Goal: Task Accomplishment & Management: Complete application form

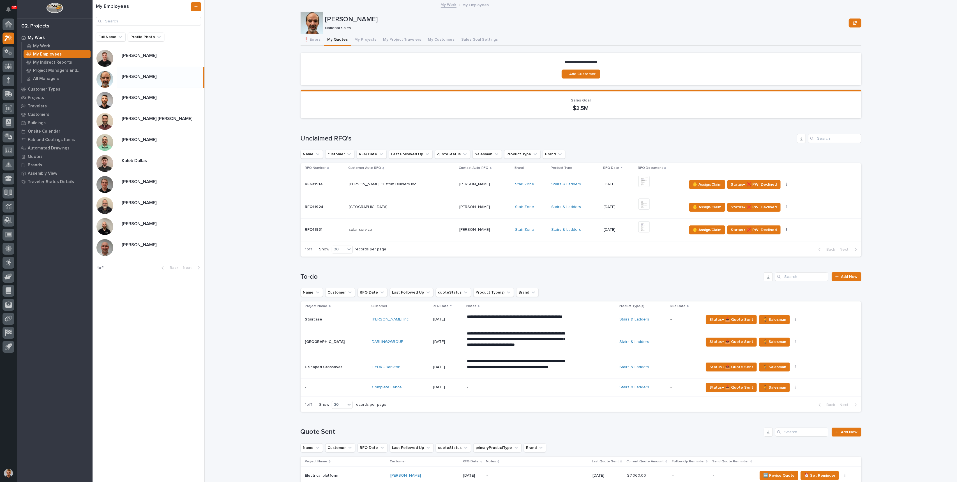
click at [130, 75] on p "Brian Bontrager" at bounding box center [140, 76] width 36 height 6
click at [358, 42] on button "My Projects" at bounding box center [365, 40] width 29 height 12
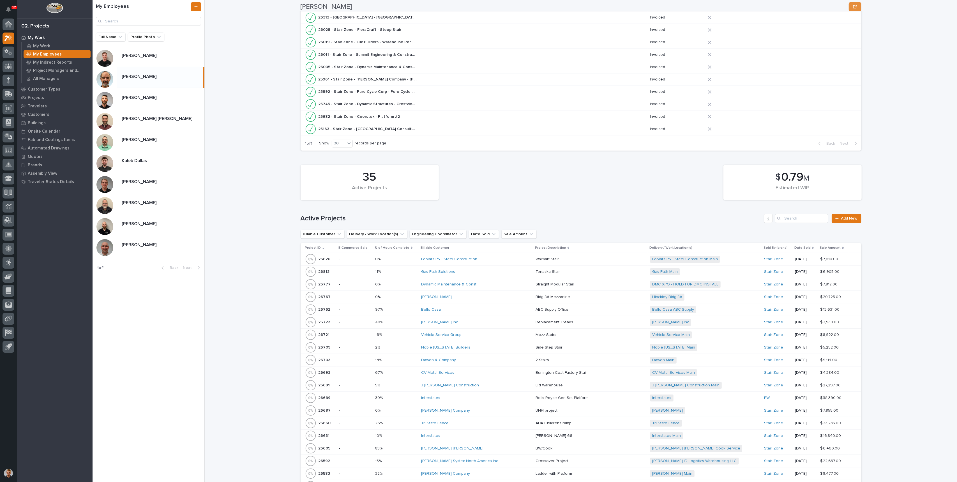
scroll to position [262, 0]
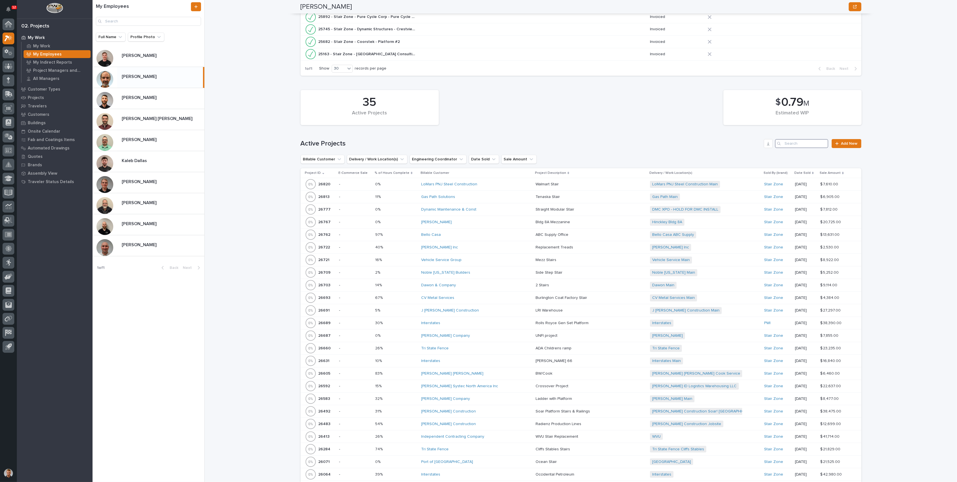
click at [798, 142] on input "Search" at bounding box center [801, 143] width 53 height 9
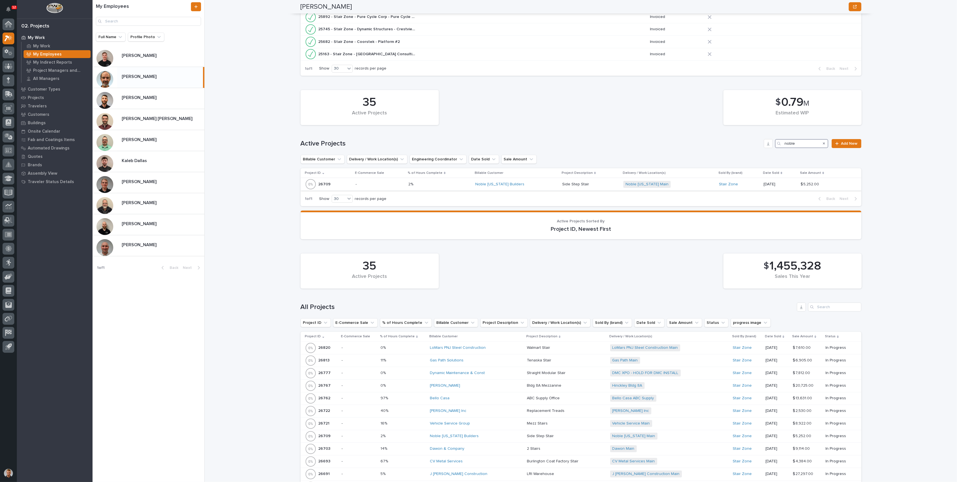
type input "noble"
click at [532, 185] on div "Noble Texas Builders" at bounding box center [516, 184] width 82 height 5
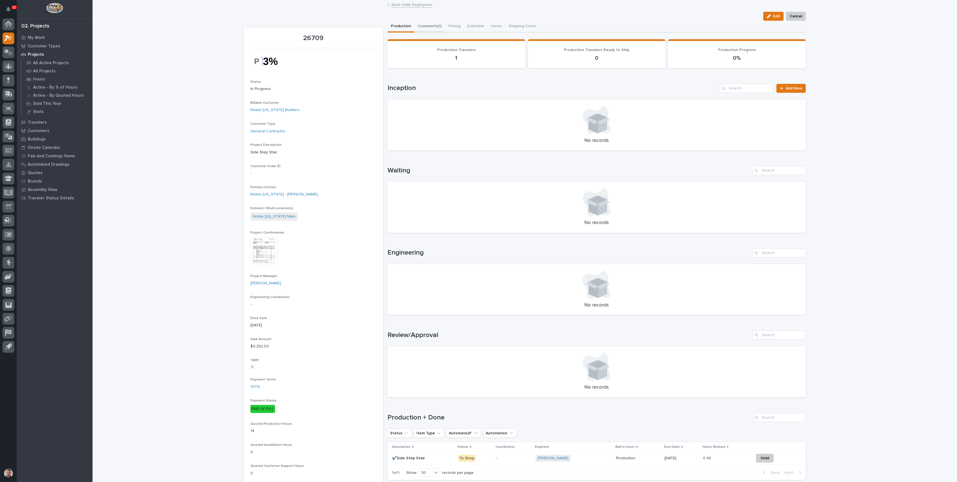
click at [421, 27] on button "Comments (1)" at bounding box center [430, 27] width 31 height 12
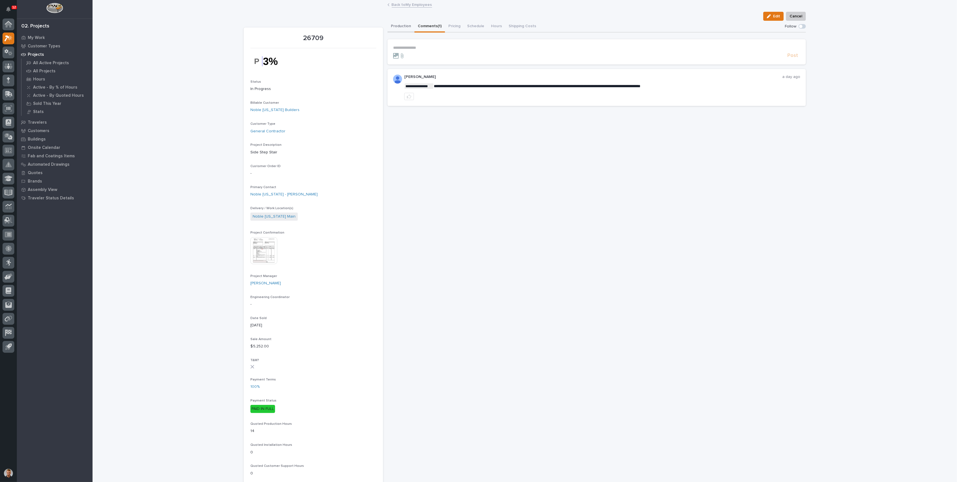
click at [400, 29] on button "Production" at bounding box center [401, 27] width 27 height 12
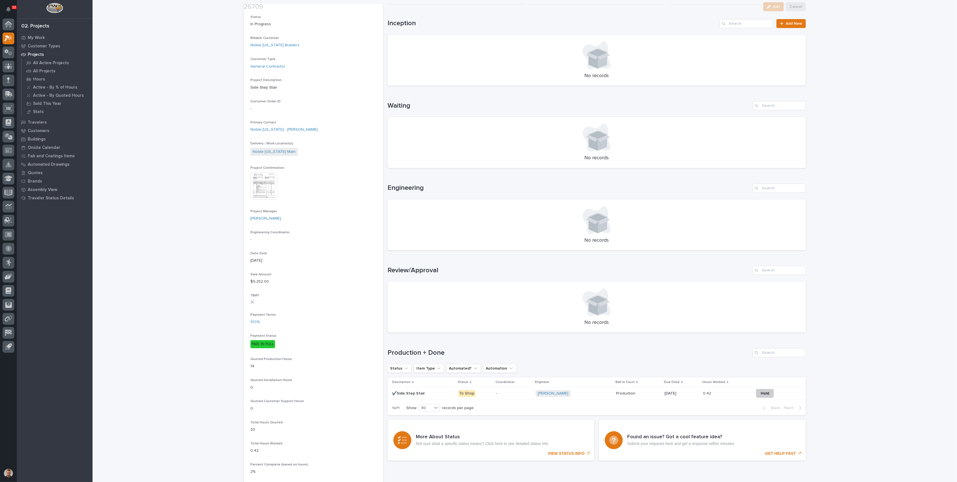
scroll to position [299, 0]
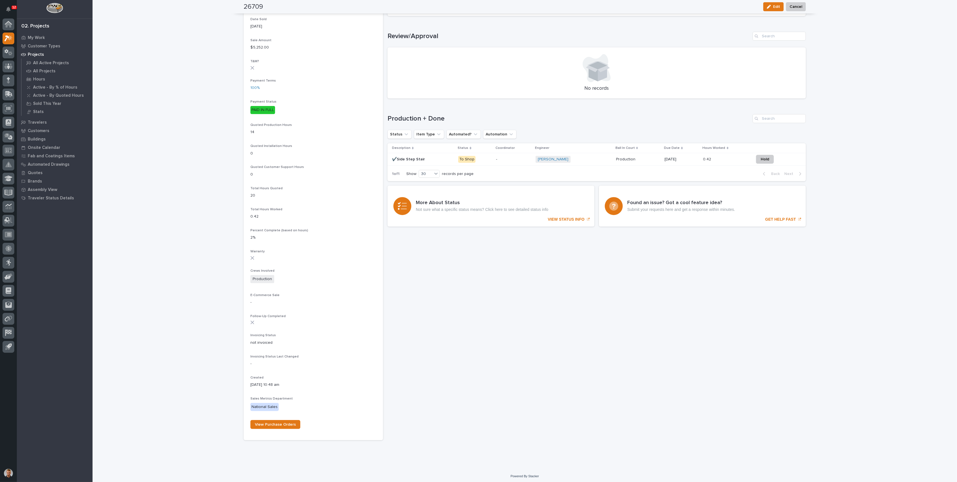
click at [643, 158] on p at bounding box center [638, 159] width 44 height 5
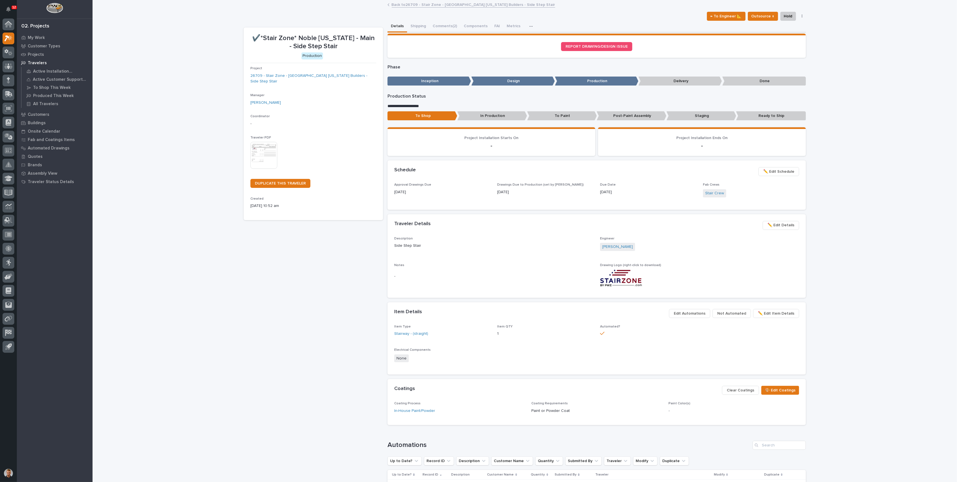
click at [871, 134] on div "Loading... Saving… Loading... Saving… ✔️*Stair Zone* Noble Texas - Main - Side …" at bounding box center [525, 290] width 865 height 579
click at [438, 22] on button "Comments (2)" at bounding box center [444, 27] width 31 height 12
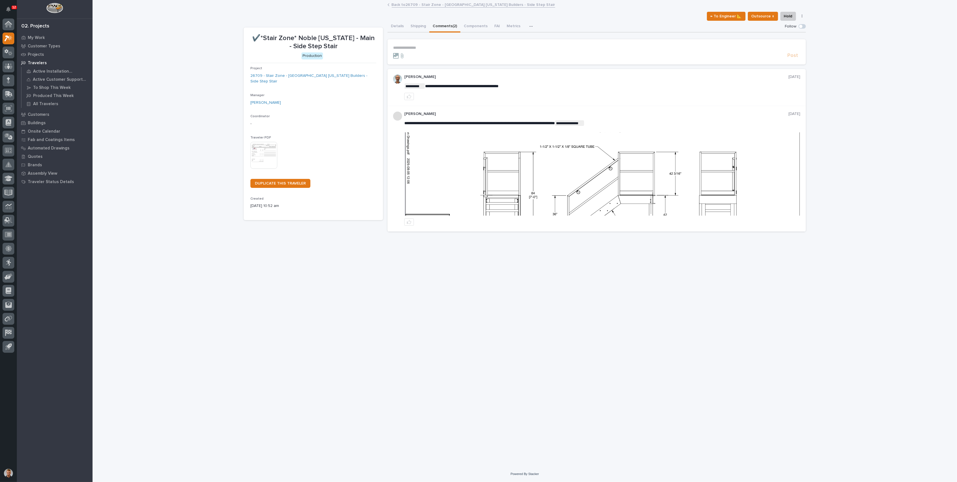
click at [644, 296] on div "**********" at bounding box center [525, 227] width 568 height 452
click at [409, 5] on link "Back to 26709 - Stair Zone - Noble Texas Builders - Side Step Stair" at bounding box center [474, 4] width 164 height 6
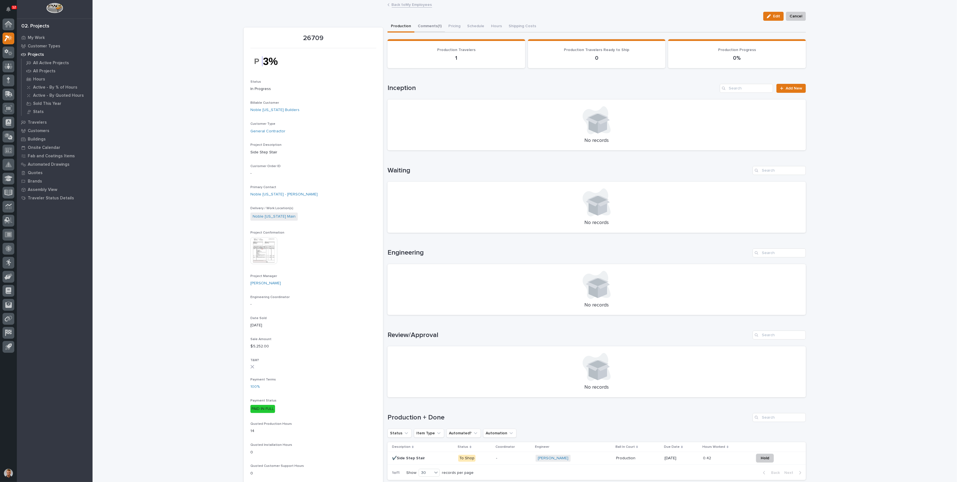
click at [426, 26] on button "Comments (1)" at bounding box center [430, 27] width 31 height 12
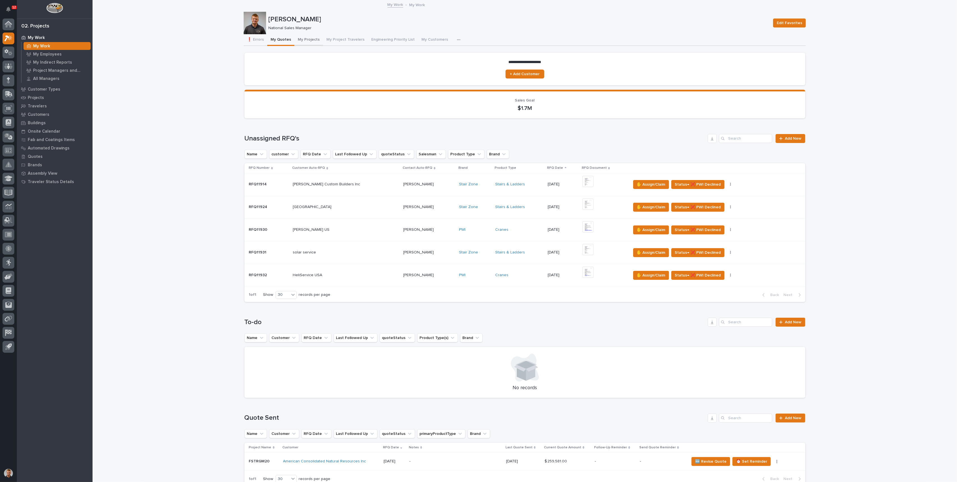
drag, startPoint x: 296, startPoint y: 40, endPoint x: 158, endPoint y: 102, distance: 151.7
click at [296, 40] on button "My Projects" at bounding box center [308, 40] width 29 height 12
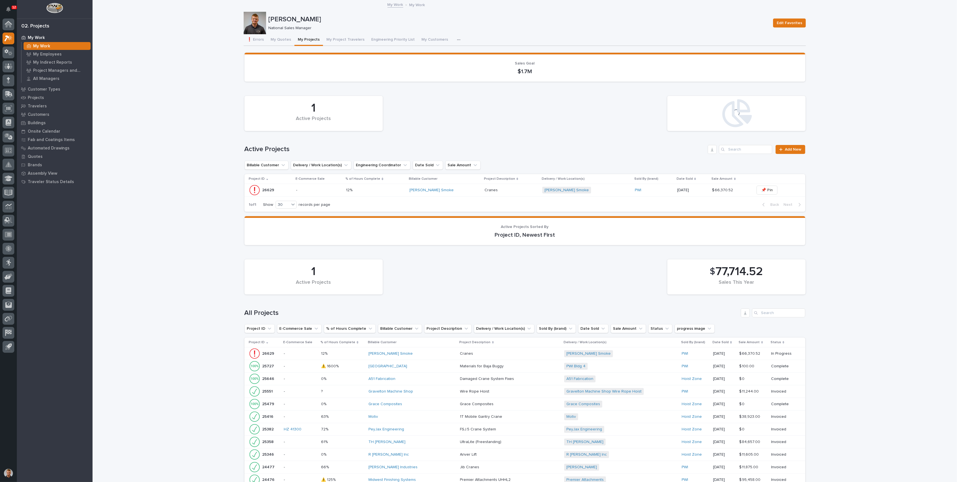
click at [380, 191] on p at bounding box center [375, 190] width 59 height 5
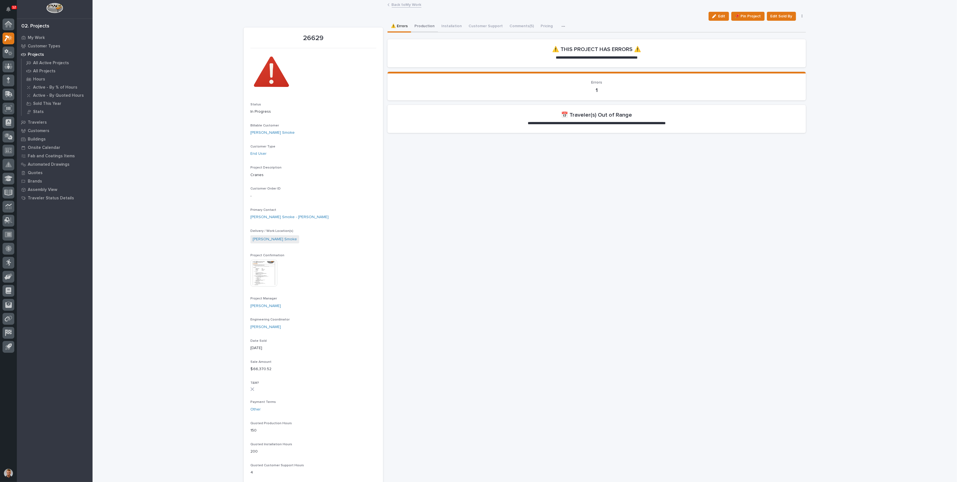
click at [423, 27] on button "Production" at bounding box center [424, 27] width 27 height 12
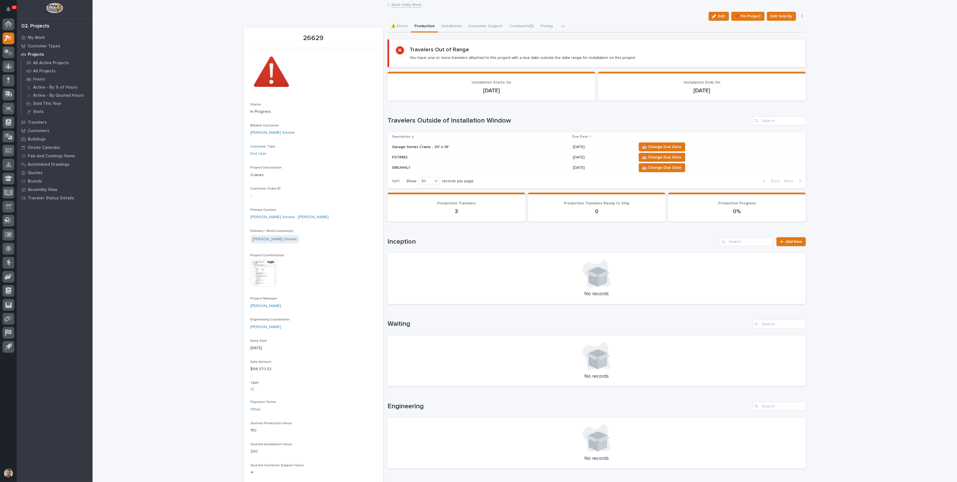
click at [455, 145] on p "Garage Series Crane - 20' x 16'" at bounding box center [441, 147] width 98 height 5
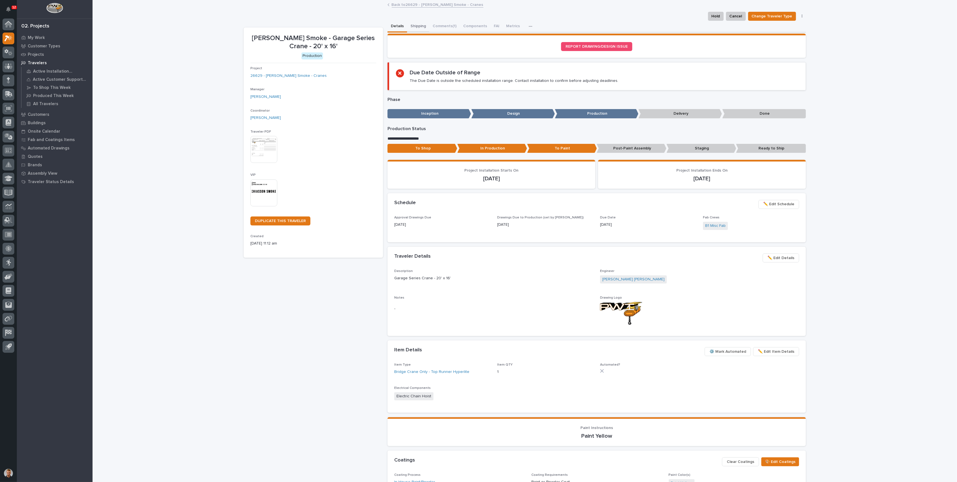
click at [416, 25] on button "Shipping" at bounding box center [418, 27] width 22 height 12
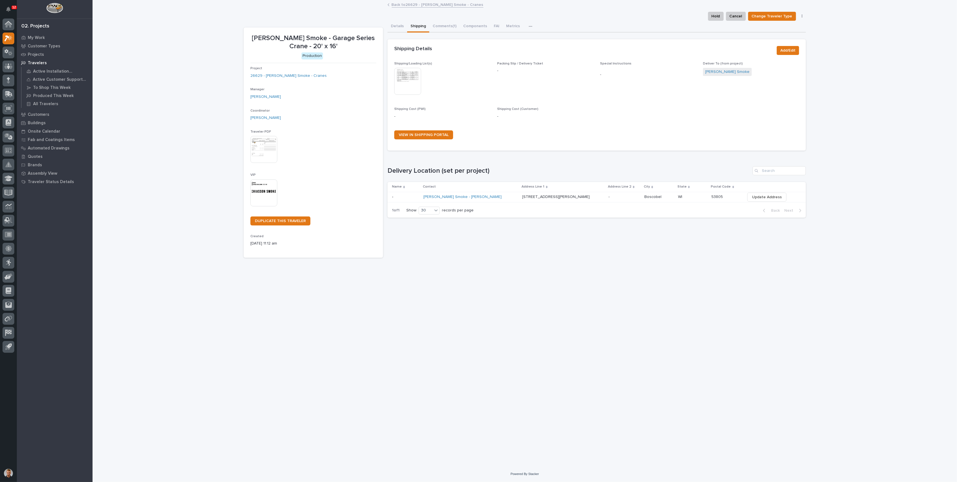
click at [409, 76] on img at bounding box center [407, 81] width 27 height 27
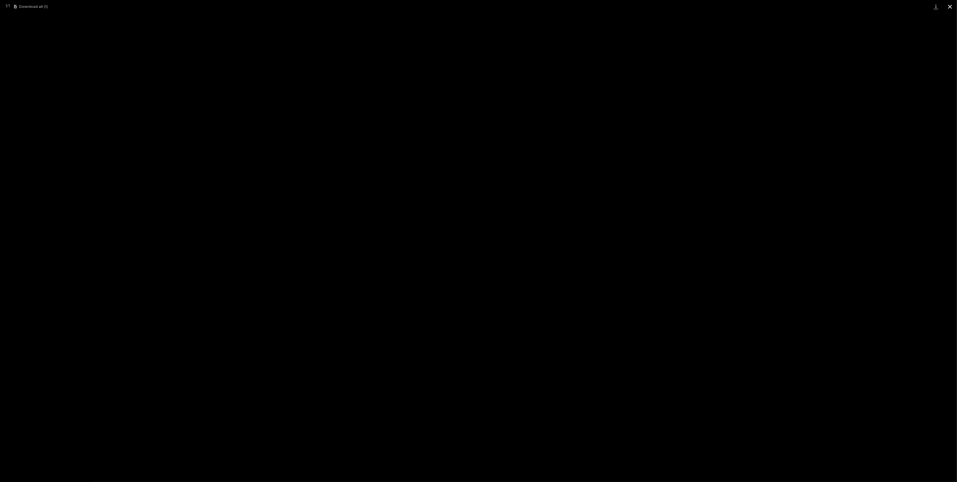
click at [950, 10] on button "Close gallery" at bounding box center [950, 6] width 14 height 13
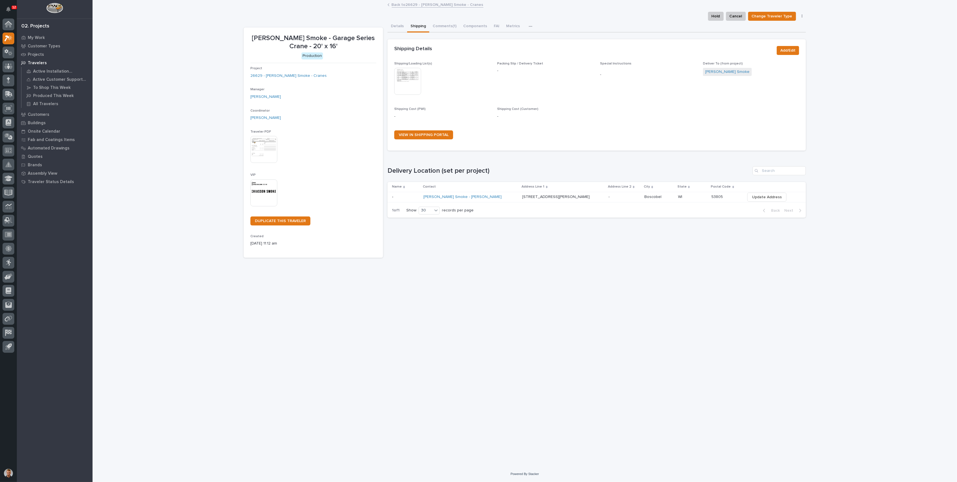
click at [415, 80] on img at bounding box center [407, 81] width 27 height 27
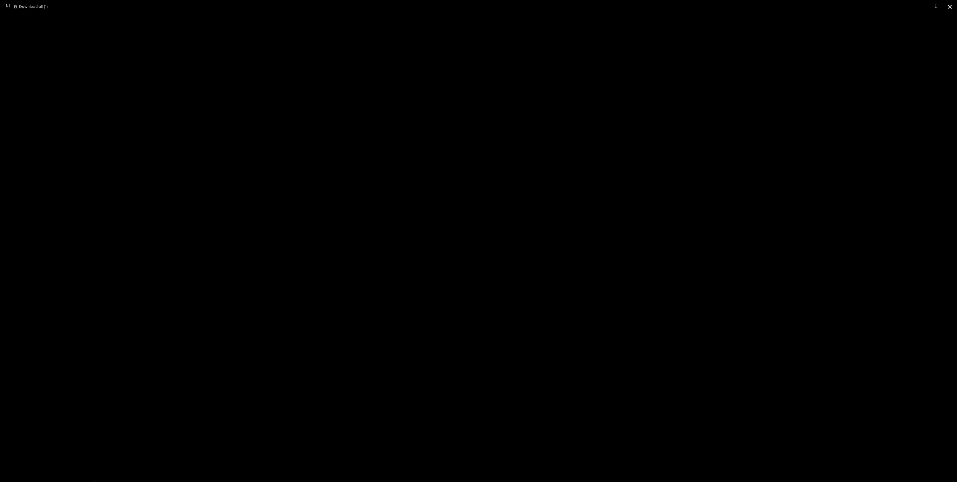
click at [948, 7] on button "Close gallery" at bounding box center [950, 6] width 14 height 13
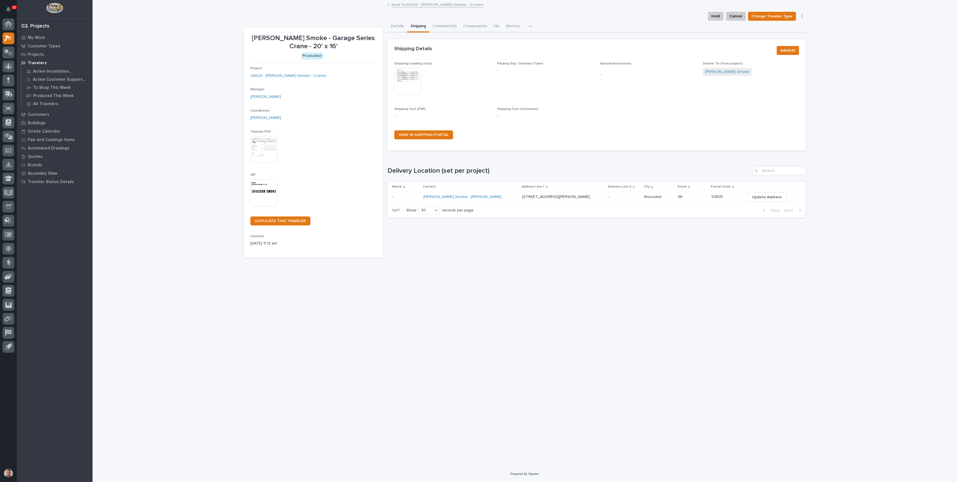
click at [189, 203] on div "Loading... Saving… Loading... Saving… Chiasson Smoke - Garage Series Crane - 20…" at bounding box center [525, 234] width 865 height 466
click at [446, 28] on button "Comments (1)" at bounding box center [444, 27] width 31 height 12
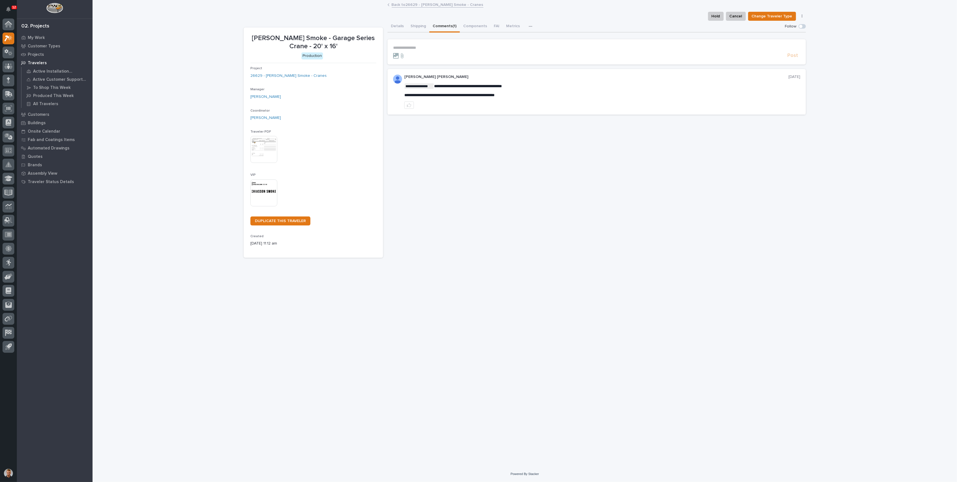
click at [429, 47] on p "**********" at bounding box center [596, 47] width 407 height 5
click at [417, 55] on span "Ben Lee Miller" at bounding box center [427, 56] width 64 height 4
click at [432, 47] on p "**********" at bounding box center [596, 48] width 407 height 6
click at [449, 57] on span "Nathan Gross" at bounding box center [445, 56] width 31 height 4
click at [464, 50] on p "**********" at bounding box center [596, 48] width 407 height 6
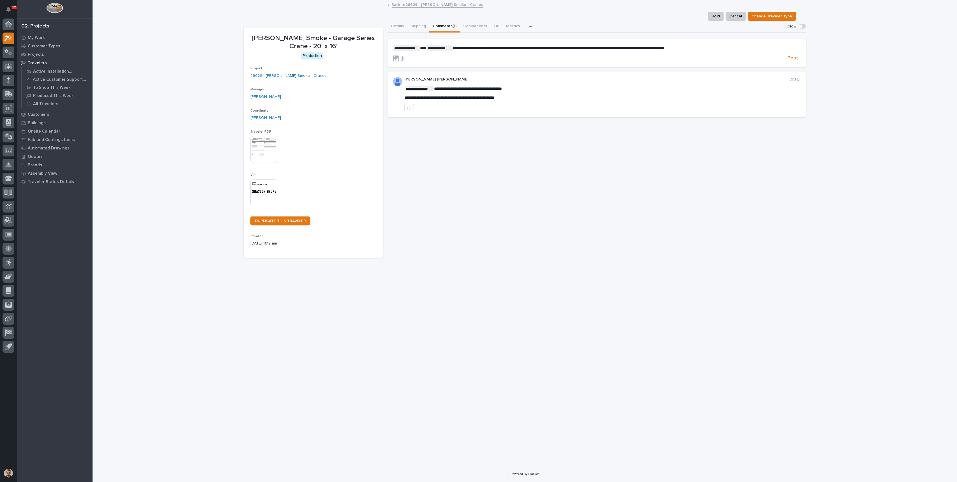
click at [461, 47] on span "**********" at bounding box center [559, 48] width 212 height 4
click at [459, 46] on span "**********" at bounding box center [555, 48] width 205 height 4
click at [469, 54] on button "Reinhart Burkholder" at bounding box center [473, 57] width 33 height 6
click at [494, 48] on span "**********" at bounding box center [591, 48] width 201 height 4
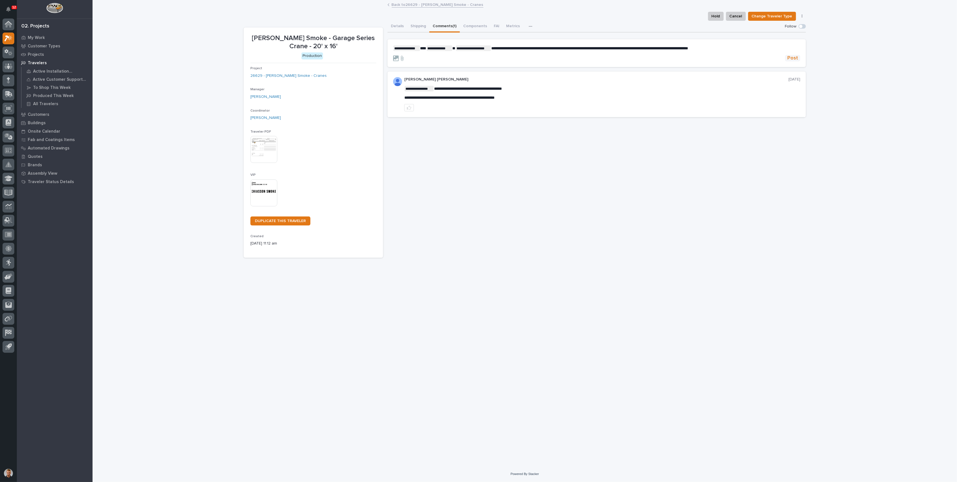
click at [796, 60] on span "Post" at bounding box center [793, 58] width 11 height 6
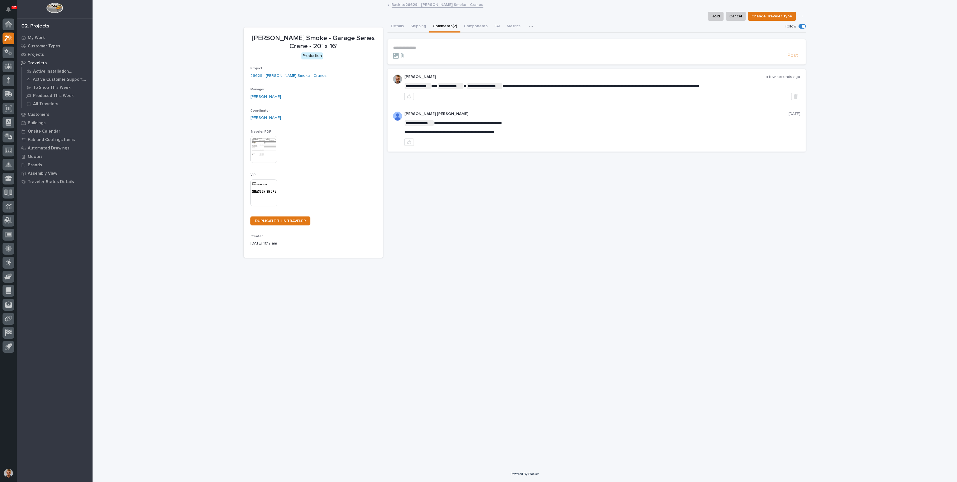
click at [418, 6] on link "Back to 26629 - Chiasson Smoke - Cranes" at bounding box center [438, 4] width 92 height 6
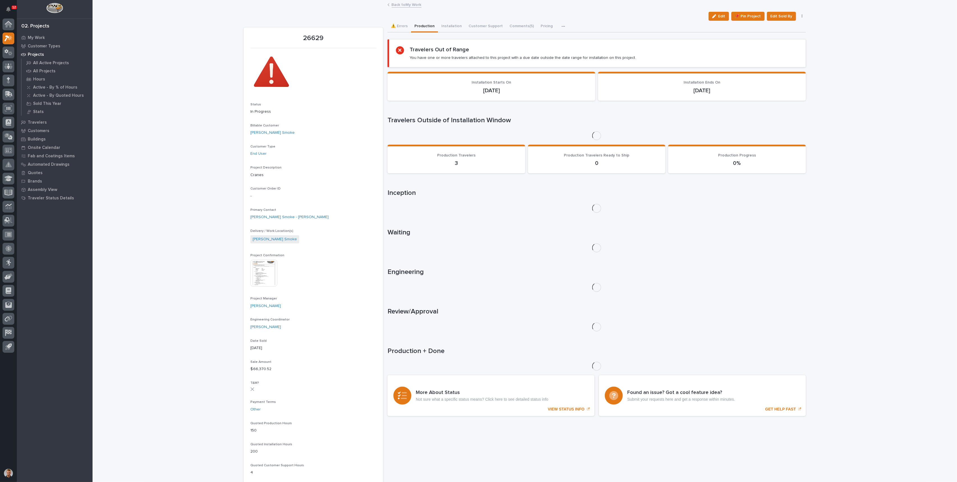
click at [198, 37] on div "Loading... Saving… Loading... Saving… 26629 Edit 📌 Pin Project Edit Sold By Can…" at bounding box center [525, 384] width 865 height 766
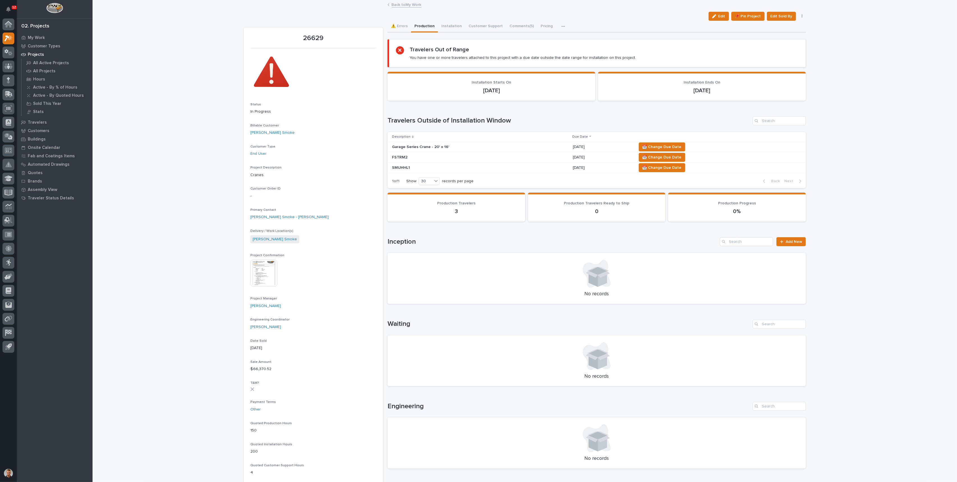
click at [158, 81] on div "Loading... Saving… Loading... Saving… 26629 Edit 📌 Pin Project Edit Sold By Can…" at bounding box center [525, 384] width 865 height 766
click at [671, 144] on span "📆 Change Due Date" at bounding box center [662, 147] width 39 height 7
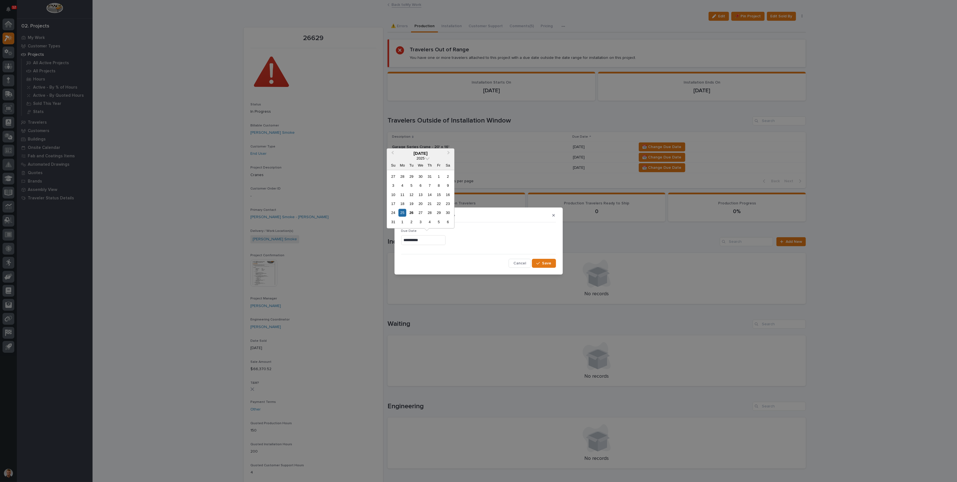
click at [422, 242] on input "**********" at bounding box center [423, 240] width 44 height 10
click at [449, 154] on button "Next Month" at bounding box center [449, 153] width 9 height 9
click at [404, 205] on div "22" at bounding box center [403, 204] width 8 height 8
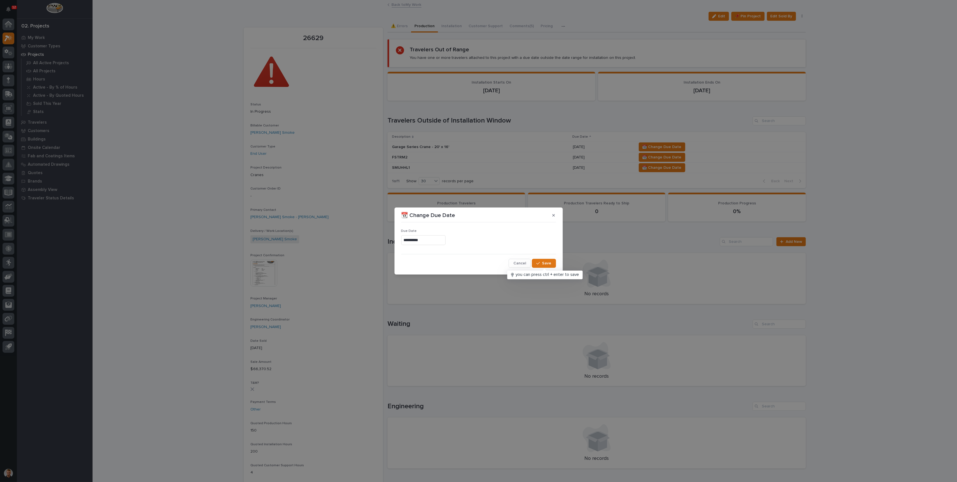
type input "**********"
click at [547, 261] on span "Save" at bounding box center [546, 263] width 9 height 5
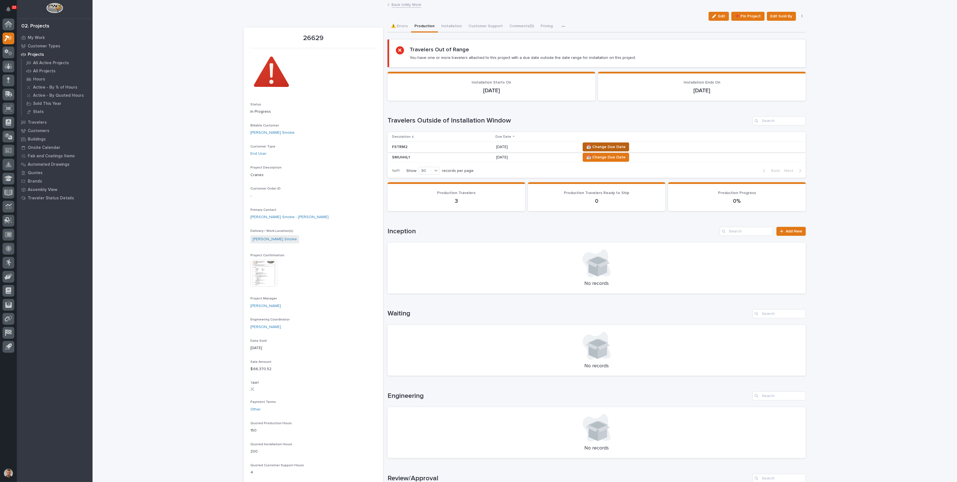
click at [620, 148] on span "📆 Change Due Date" at bounding box center [605, 147] width 39 height 7
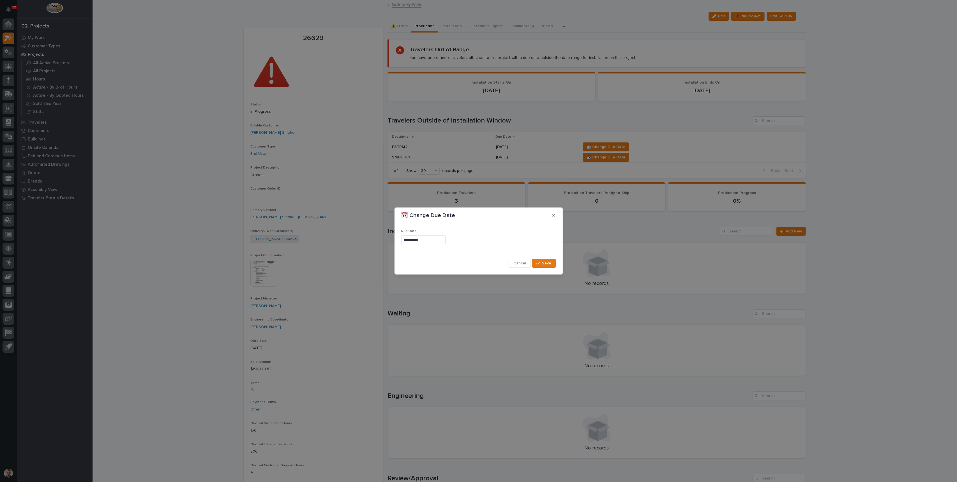
click at [422, 240] on input "**********" at bounding box center [423, 240] width 44 height 10
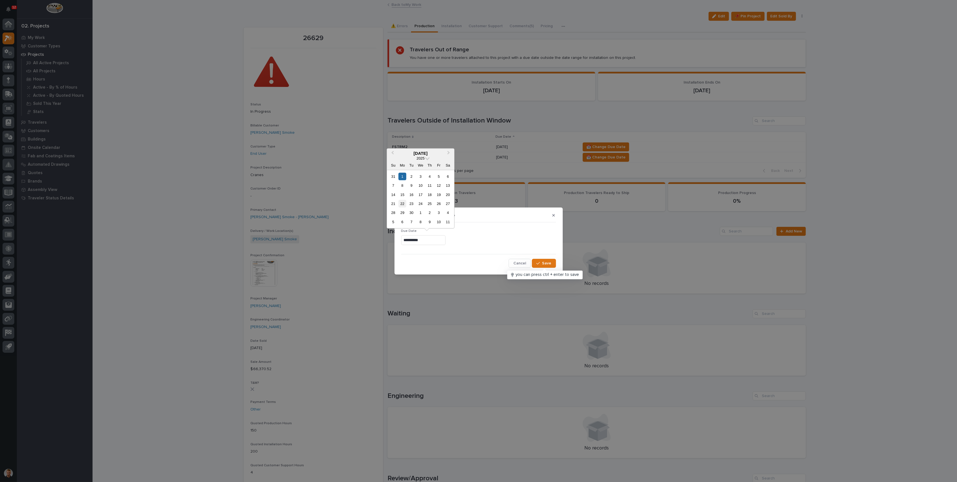
click at [402, 205] on div "22" at bounding box center [403, 204] width 8 height 8
type input "**********"
click at [542, 260] on button "Save" at bounding box center [544, 263] width 24 height 9
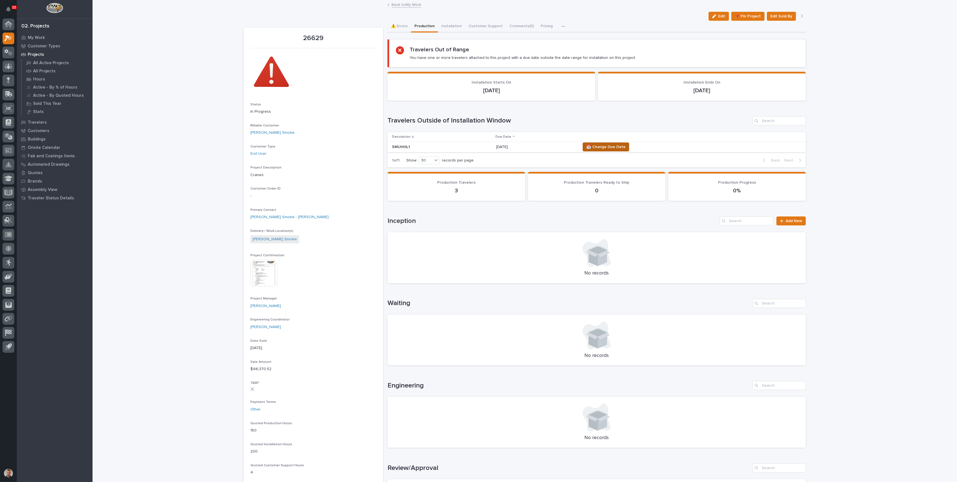
click at [613, 150] on button "📆 Change Due Date" at bounding box center [606, 146] width 47 height 9
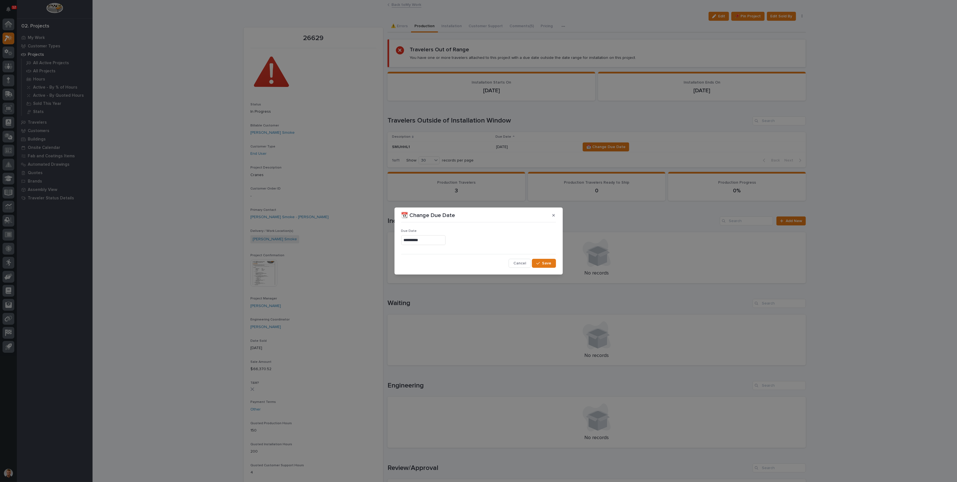
click at [424, 238] on input "**********" at bounding box center [423, 240] width 44 height 10
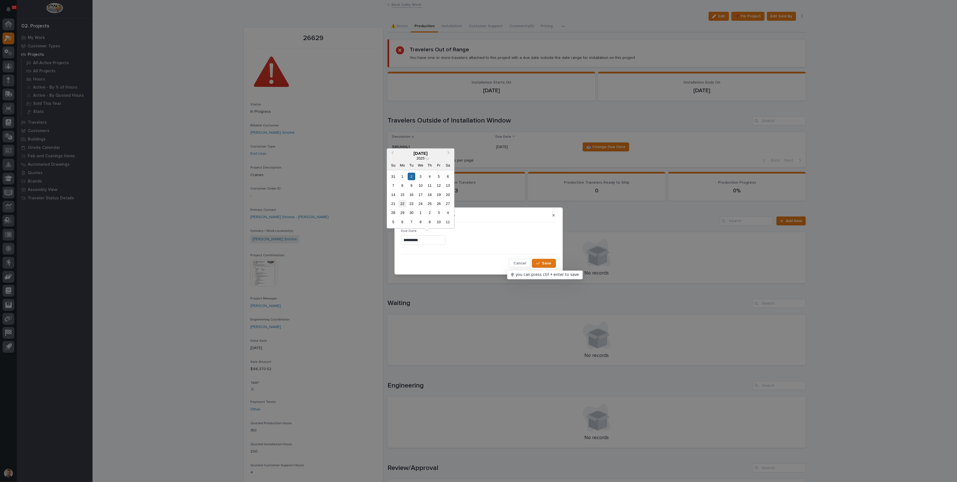
click at [402, 202] on div "22" at bounding box center [403, 204] width 8 height 8
type input "**********"
click at [541, 259] on button "Save" at bounding box center [544, 263] width 24 height 9
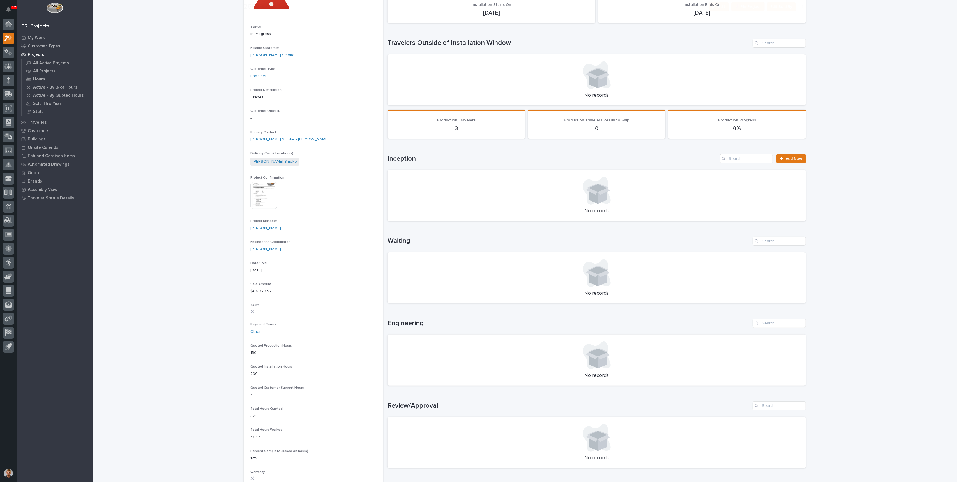
scroll to position [262, 0]
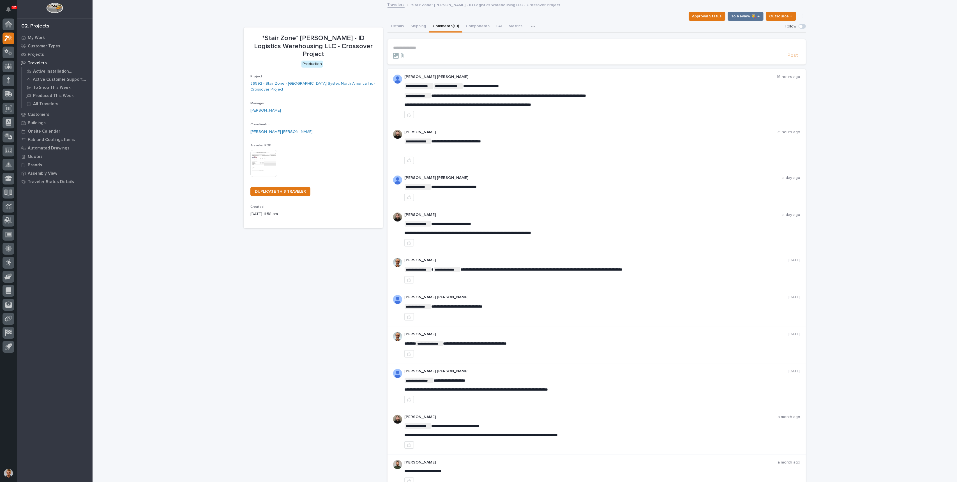
click at [166, 68] on div "**********" at bounding box center [525, 262] width 865 height 523
click at [394, 27] on button "Details" at bounding box center [398, 27] width 20 height 12
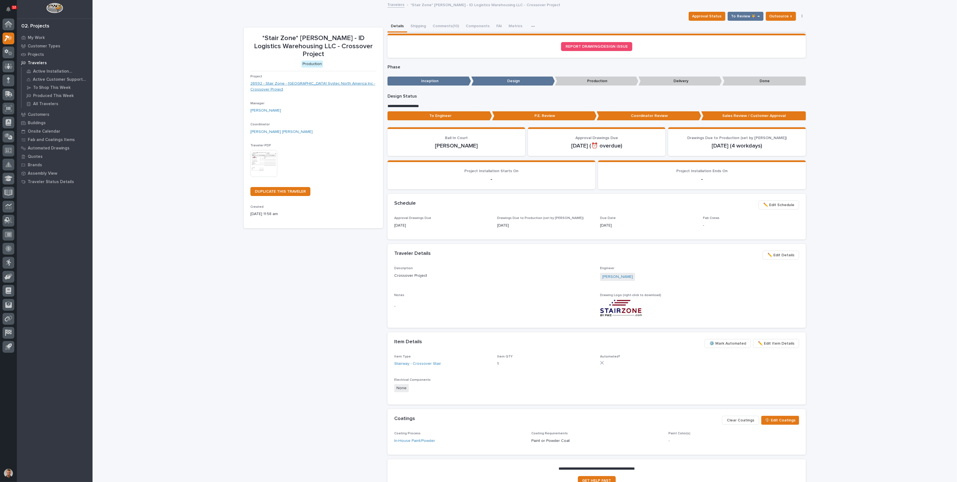
click at [340, 81] on link "26592 - Stair Zone - Bowe Systec North America Inc - Crossover Project" at bounding box center [313, 87] width 126 height 12
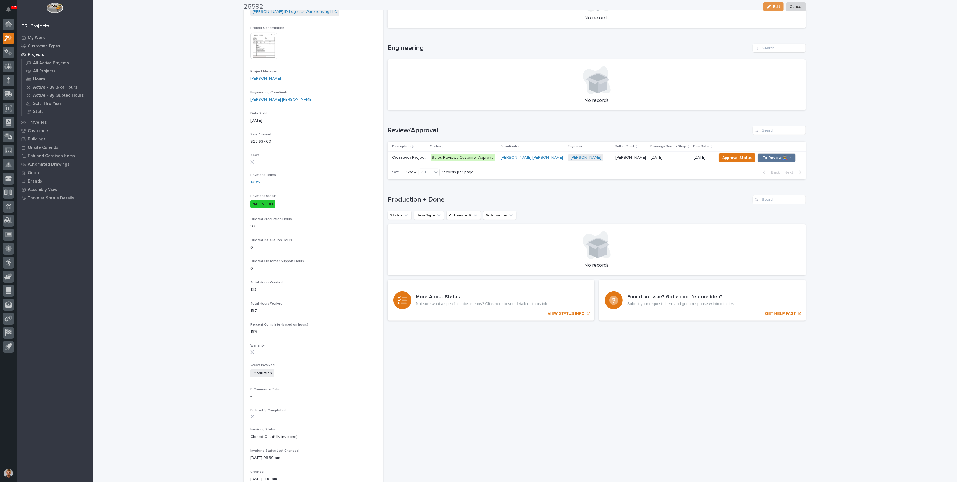
scroll to position [224, 0]
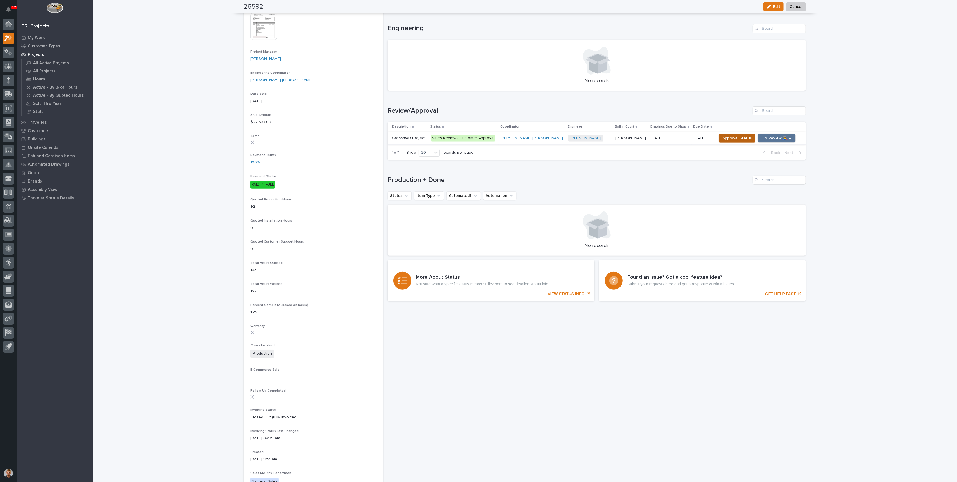
click at [728, 139] on span "Approval Status" at bounding box center [736, 138] width 29 height 7
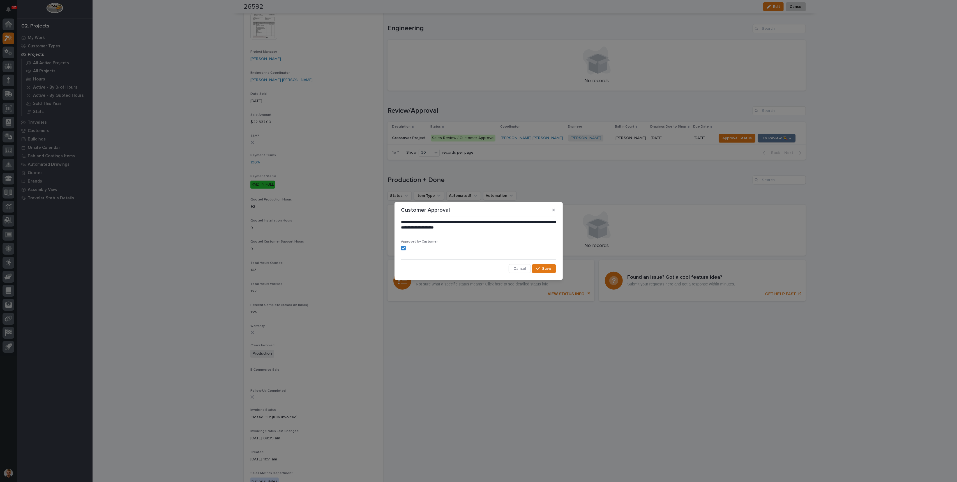
click at [554, 209] on icon "button" at bounding box center [553, 210] width 3 height 3
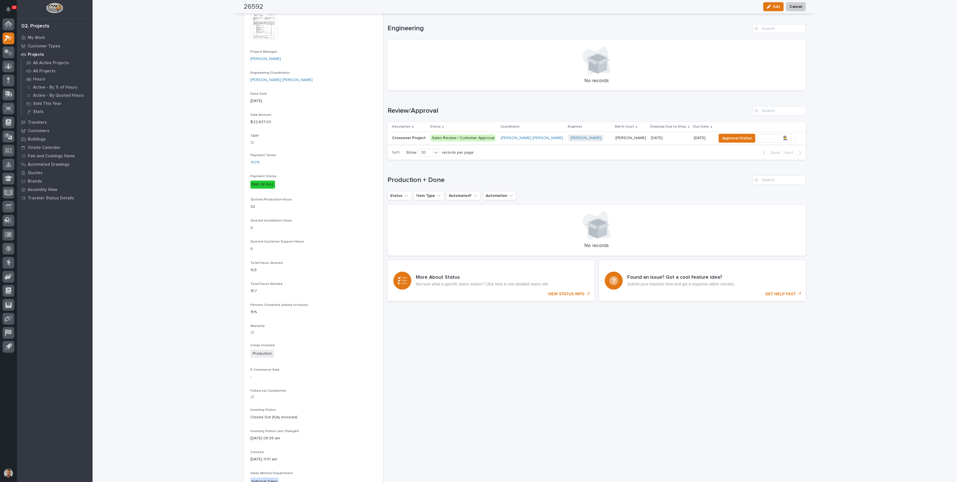
click at [763, 135] on span "To Review 👨‍🏭 →" at bounding box center [777, 138] width 29 height 7
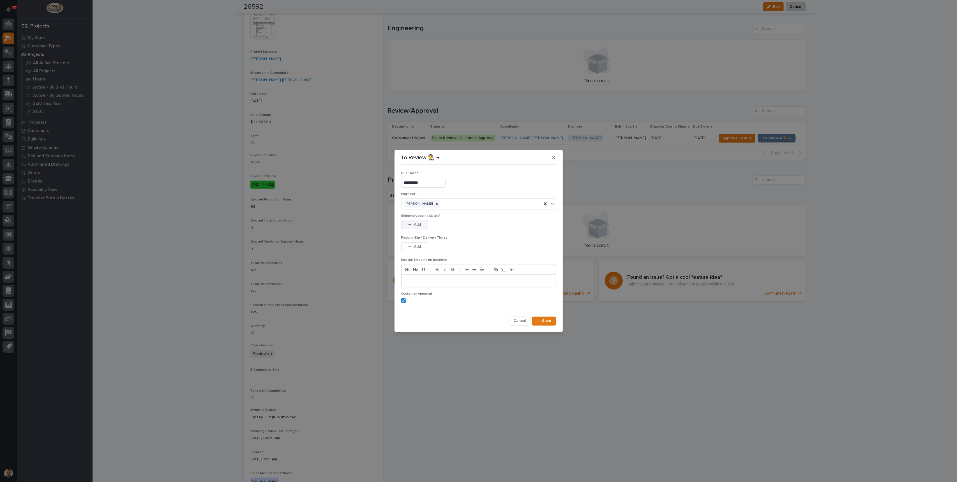
click at [411, 221] on button "Add" at bounding box center [414, 224] width 27 height 9
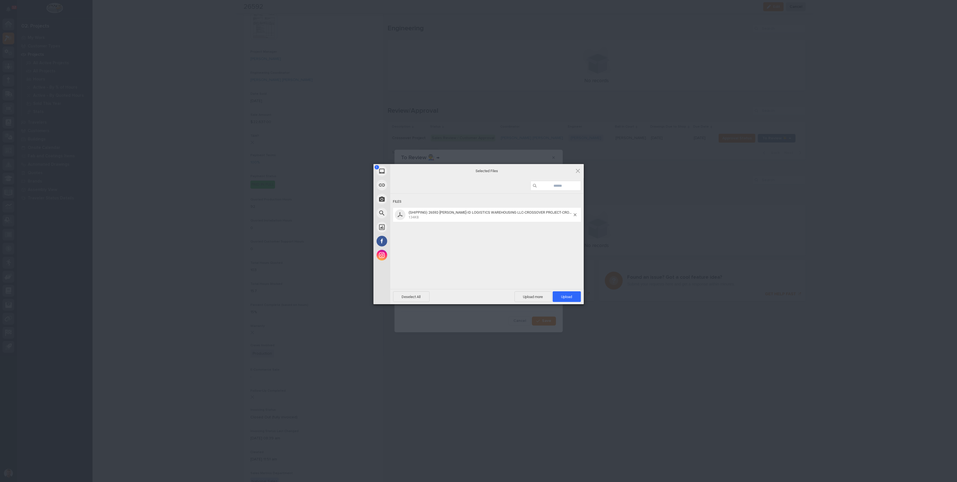
click at [584, 301] on div "1 My Device Link (URL) Take Photo Web Search Unsplash Facebook Instagram Select…" at bounding box center [478, 241] width 957 height 482
click at [577, 300] on span "Upload 1" at bounding box center [567, 296] width 28 height 11
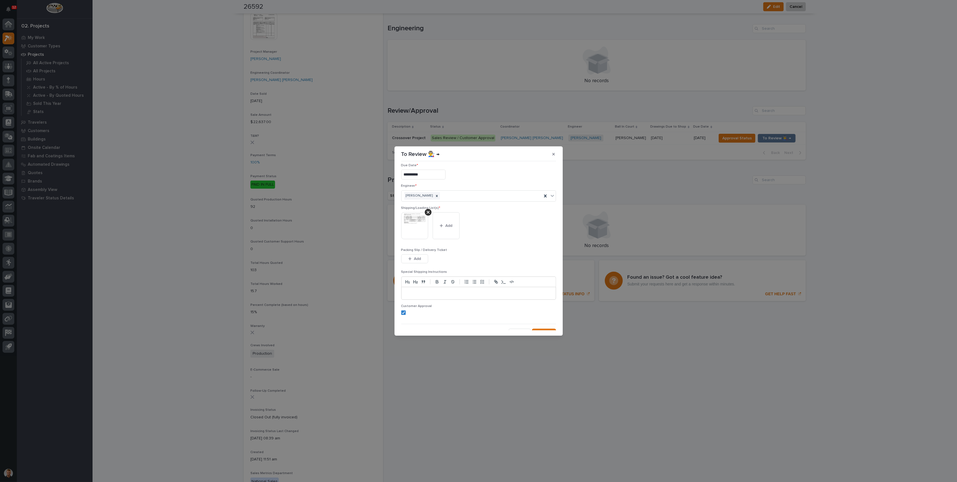
scroll to position [11, 0]
click at [544, 326] on span "Save" at bounding box center [546, 326] width 9 height 5
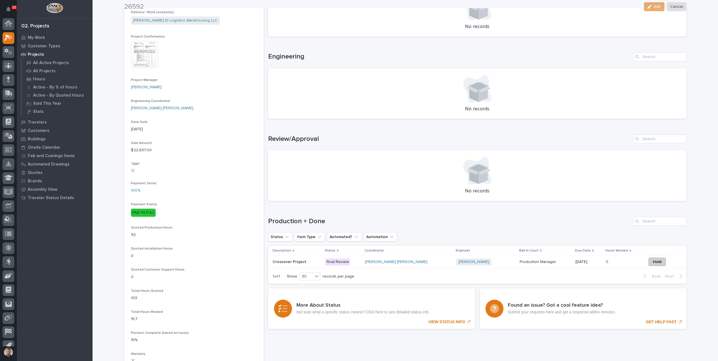
scroll to position [196, 0]
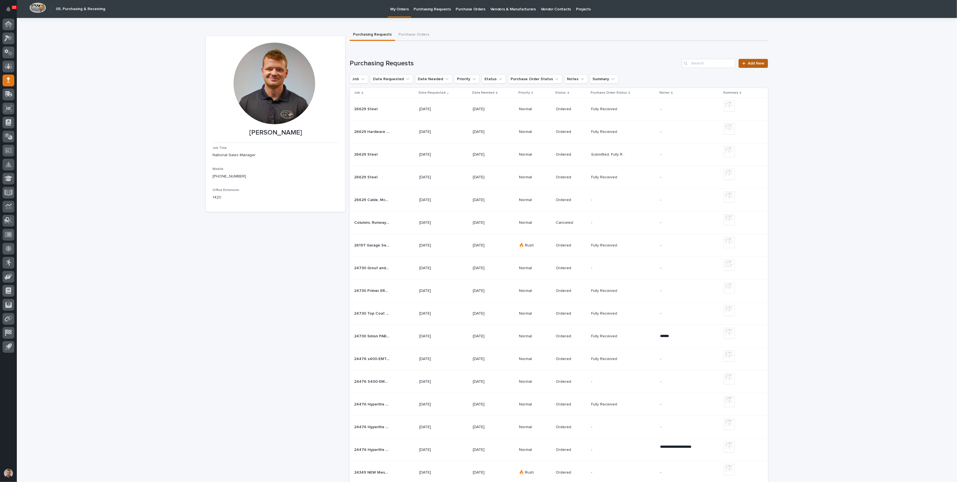
click at [757, 63] on span "Add New" at bounding box center [756, 63] width 17 height 4
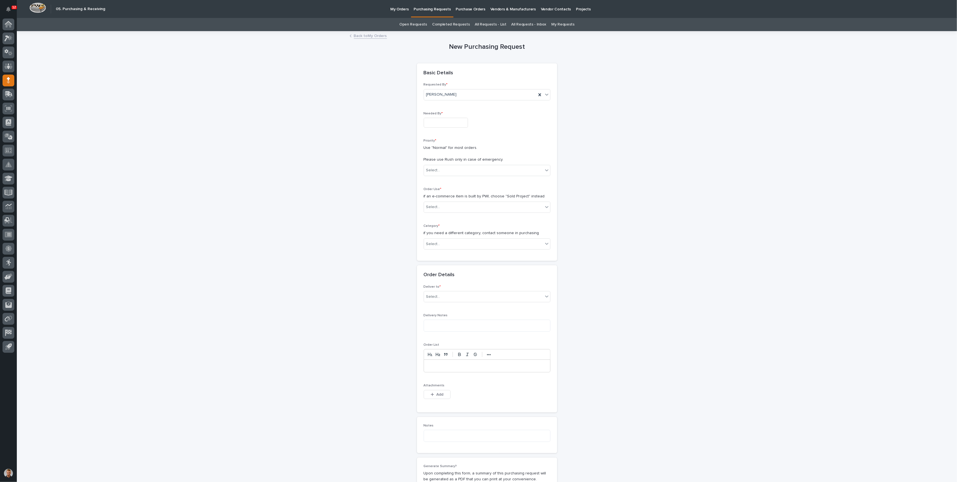
click at [429, 122] on input "text" at bounding box center [446, 123] width 44 height 10
click at [446, 101] on div "4" at bounding box center [449, 104] width 8 height 8
click at [436, 123] on input "**********" at bounding box center [446, 123] width 44 height 10
click at [424, 58] on div "1" at bounding box center [422, 59] width 8 height 8
type input "**********"
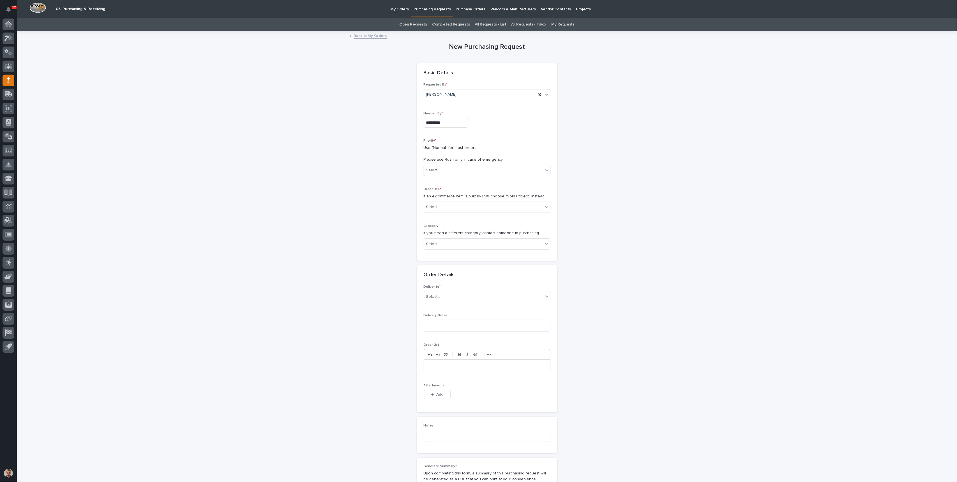
click at [440, 169] on div "Select..." at bounding box center [483, 170] width 119 height 9
click at [433, 201] on div "Normal" at bounding box center [484, 201] width 126 height 10
click at [435, 208] on div "Select..." at bounding box center [433, 207] width 14 height 6
click at [444, 217] on div "Sold Project" at bounding box center [484, 218] width 126 height 10
click at [443, 243] on div "Select..." at bounding box center [483, 244] width 119 height 9
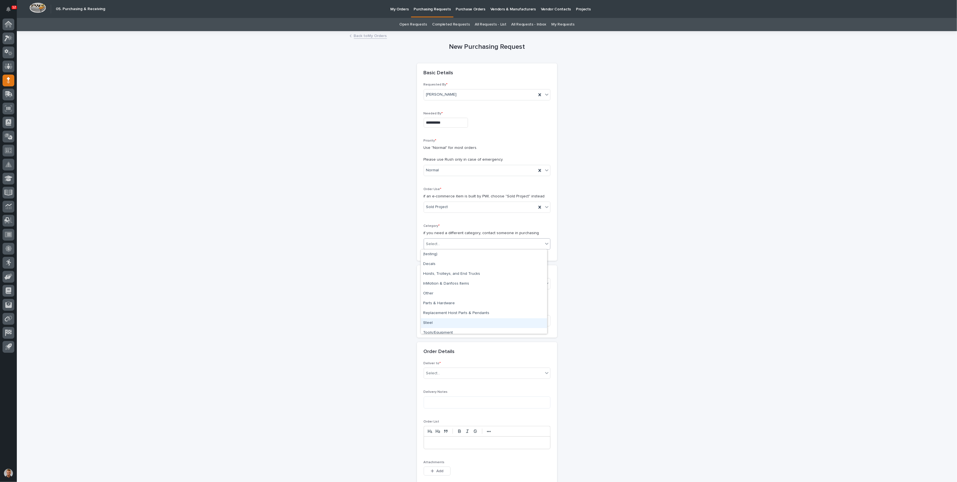
click at [430, 323] on div "Steel" at bounding box center [484, 323] width 126 height 10
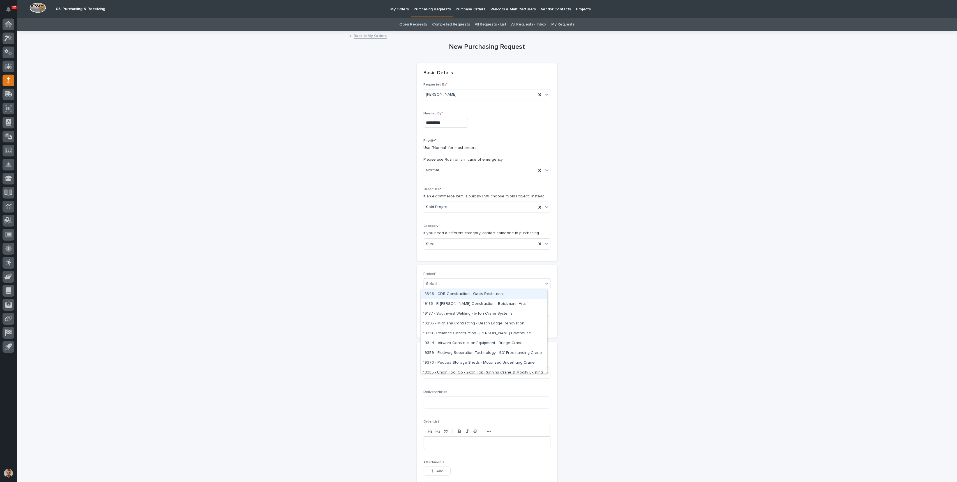
click at [440, 282] on div "Select..." at bounding box center [483, 283] width 119 height 9
type input "*****"
click at [454, 292] on div "26592 - Stair Zone - [GEOGRAPHIC_DATA] Systec North America Inc - Crossover Pro…" at bounding box center [484, 294] width 126 height 10
click at [457, 318] on p "a short description of what items are being built with this order" at bounding box center [487, 317] width 127 height 6
click at [456, 324] on input at bounding box center [487, 327] width 127 height 11
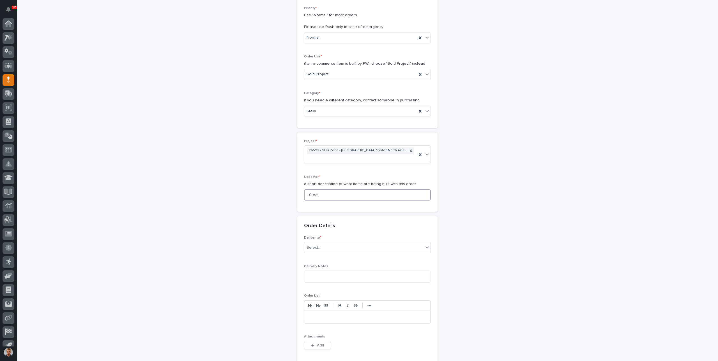
scroll to position [168, 0]
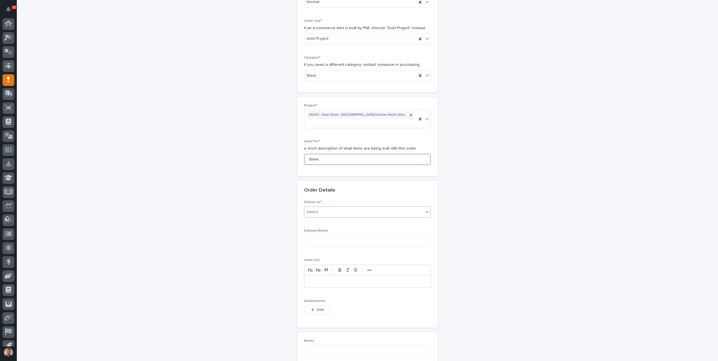
type input "Steel"
click at [328, 213] on div "Select..." at bounding box center [363, 212] width 119 height 9
click at [315, 223] on div "PWI" at bounding box center [365, 222] width 126 height 10
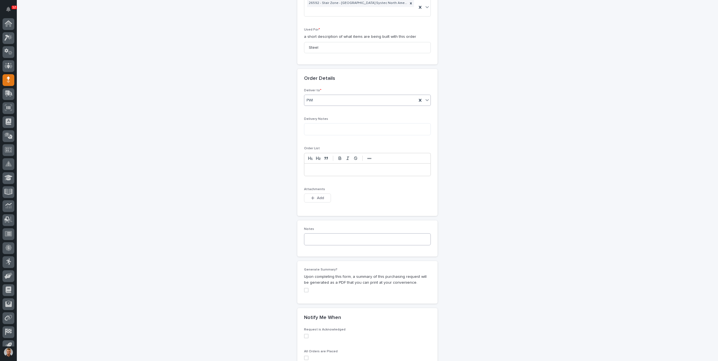
scroll to position [280, 0]
click at [317, 196] on span "Add" at bounding box center [320, 197] width 7 height 5
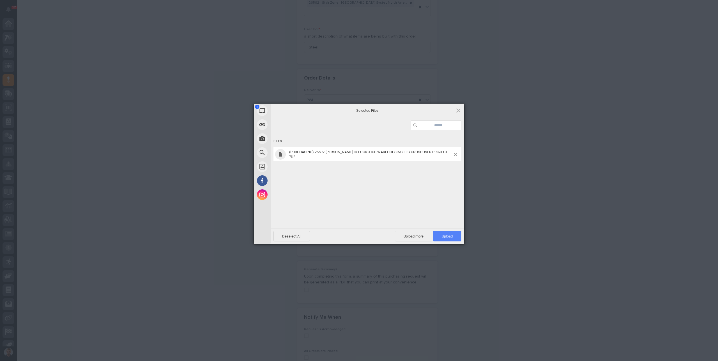
click at [446, 235] on span "Upload 1" at bounding box center [447, 236] width 11 height 4
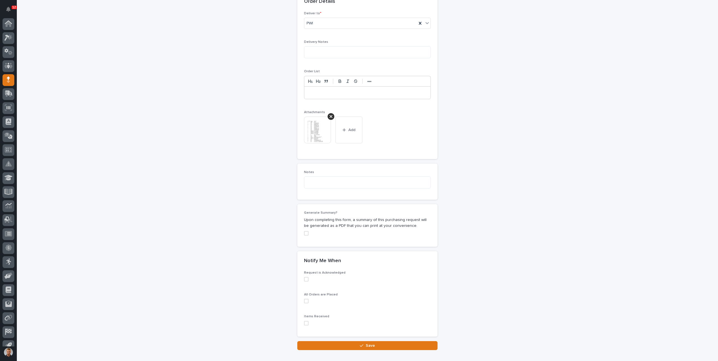
scroll to position [388, 0]
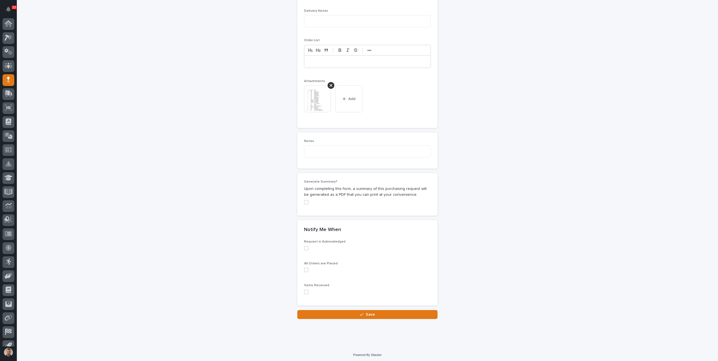
click at [306, 248] on span at bounding box center [306, 248] width 4 height 4
click at [300, 286] on div "Request is Acknowledged All Orders are Placed Items Received" at bounding box center [367, 273] width 140 height 66
click at [304, 269] on span at bounding box center [306, 270] width 4 height 4
click at [304, 290] on span at bounding box center [306, 292] width 4 height 4
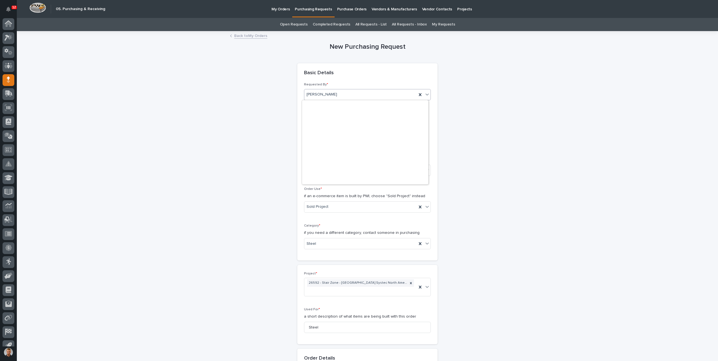
click at [414, 95] on div "[PERSON_NAME]" at bounding box center [360, 94] width 112 height 9
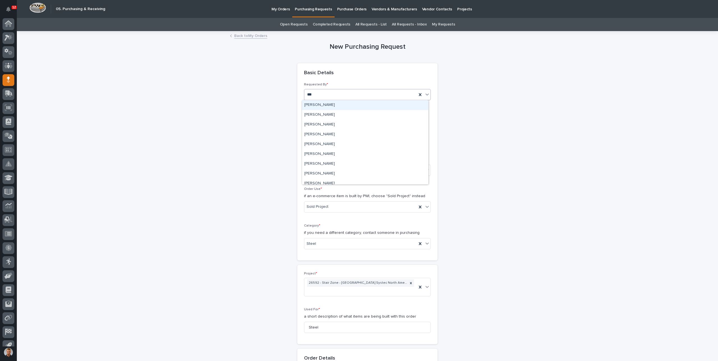
type input "****"
drag, startPoint x: 388, startPoint y: 99, endPoint x: 386, endPoint y: 103, distance: 4.8
click at [386, 103] on div "[PERSON_NAME]" at bounding box center [365, 105] width 126 height 10
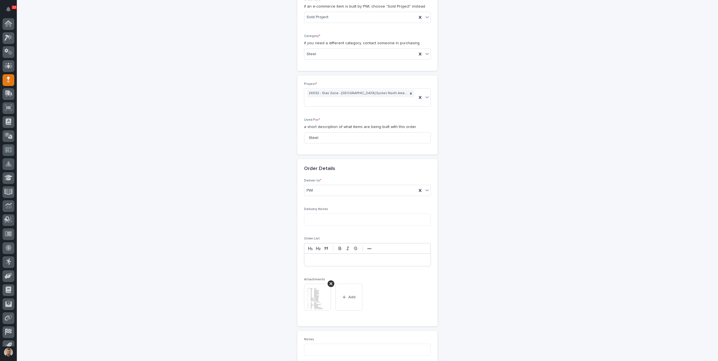
scroll to position [388, 0]
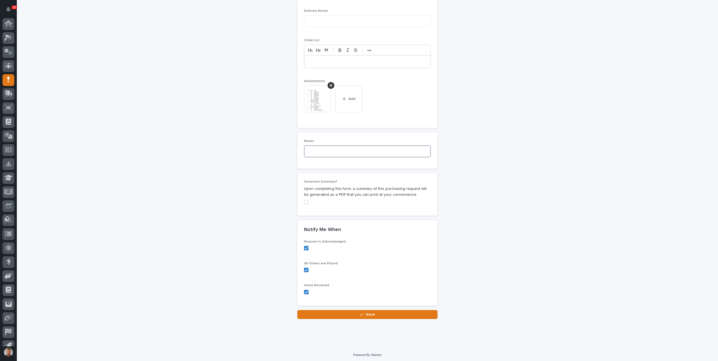
click at [345, 152] on textarea at bounding box center [367, 152] width 127 height 12
drag, startPoint x: 358, startPoint y: 149, endPoint x: 333, endPoint y: 152, distance: 25.1
click at [333, 152] on textarea "**********" at bounding box center [367, 152] width 127 height 12
type textarea "**********"
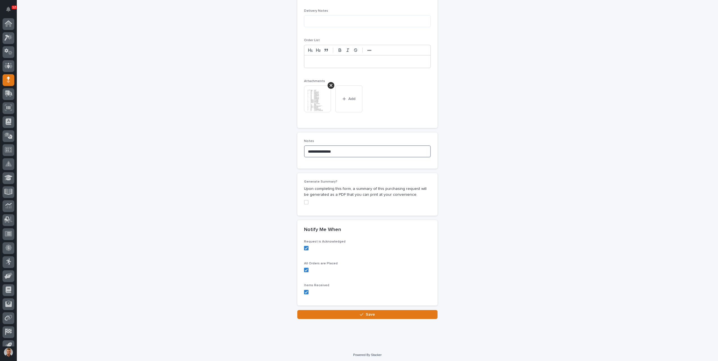
drag, startPoint x: 348, startPoint y: 150, endPoint x: 284, endPoint y: 149, distance: 64.0
click at [367, 312] on span "Save" at bounding box center [370, 314] width 9 height 5
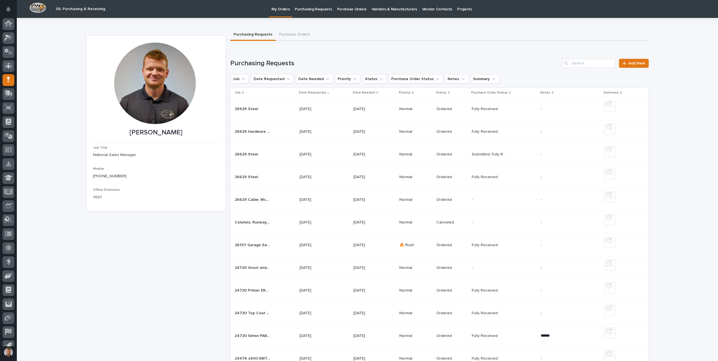
scroll to position [8, 0]
click at [644, 65] on link "Add New" at bounding box center [633, 63] width 29 height 9
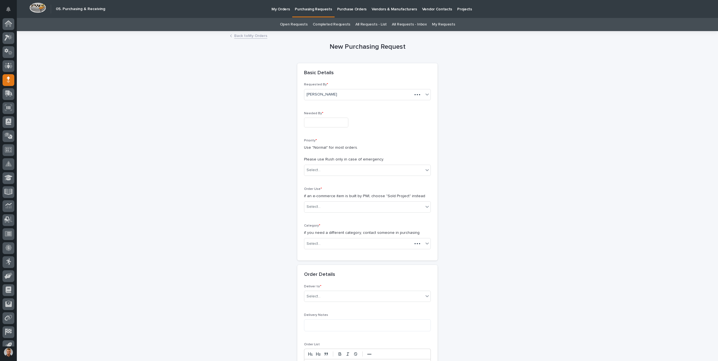
scroll to position [8, 0]
click at [327, 125] on input "text" at bounding box center [326, 123] width 44 height 10
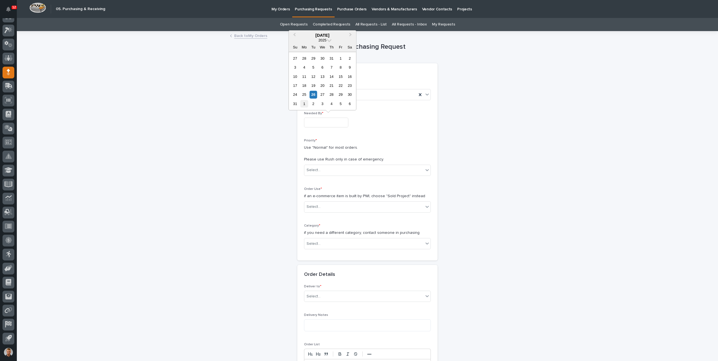
click at [305, 105] on div "1" at bounding box center [304, 104] width 8 height 8
type input "**********"
click at [320, 172] on div "Select..." at bounding box center [363, 170] width 119 height 9
click at [312, 200] on div "Normal" at bounding box center [365, 200] width 126 height 10
click at [325, 206] on div "Select..." at bounding box center [363, 206] width 119 height 9
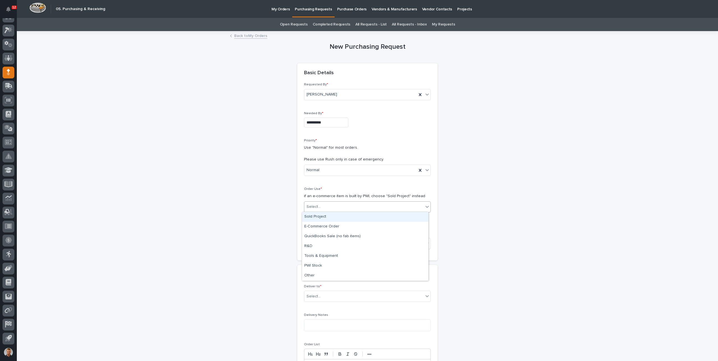
click at [324, 215] on div "Sold Project" at bounding box center [365, 217] width 126 height 10
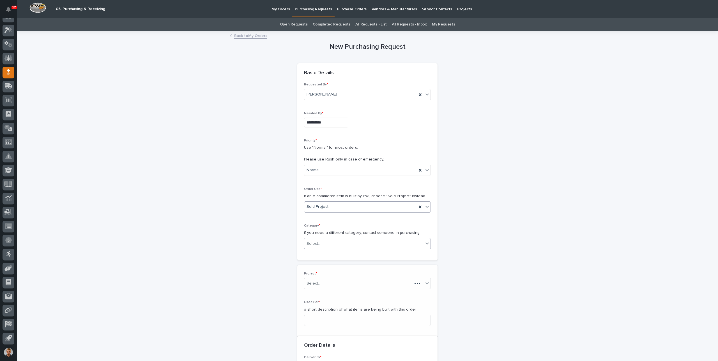
click at [323, 240] on div "Select..." at bounding box center [363, 244] width 119 height 9
click at [321, 304] on div "Parts & Hardware" at bounding box center [365, 303] width 126 height 10
click at [321, 284] on div "Select..." at bounding box center [363, 283] width 119 height 9
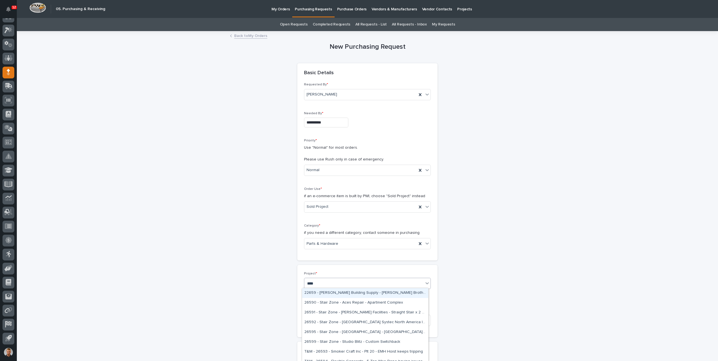
type input "*****"
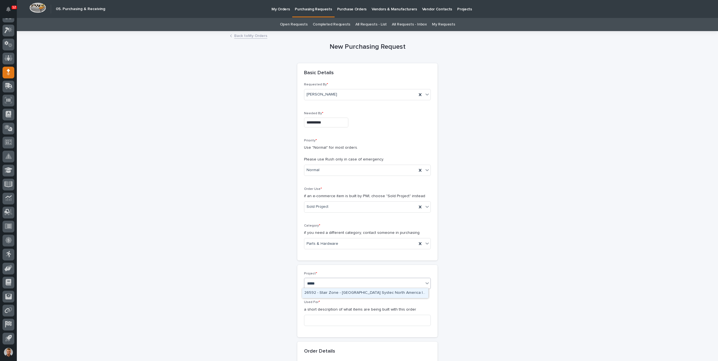
click at [325, 293] on div "26592 - Stair Zone - [GEOGRAPHIC_DATA] Systec North America Inc - Crossover Pro…" at bounding box center [365, 294] width 126 height 10
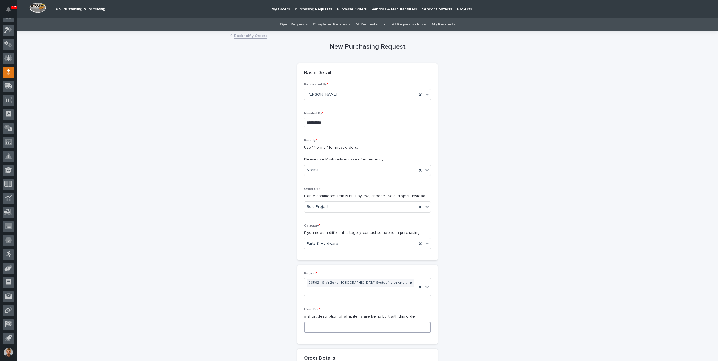
click at [322, 325] on input at bounding box center [367, 327] width 127 height 11
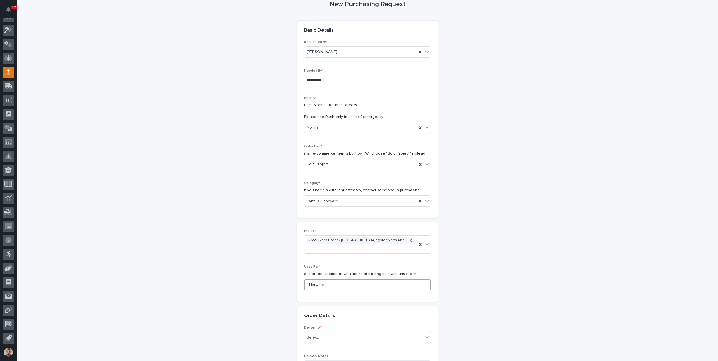
scroll to position [112, 0]
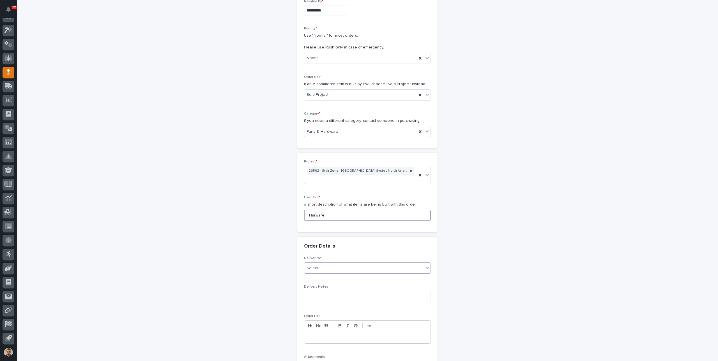
type input "Harware"
click at [323, 264] on div "Select..." at bounding box center [363, 268] width 119 height 9
click at [317, 279] on div "PWI" at bounding box center [365, 278] width 126 height 10
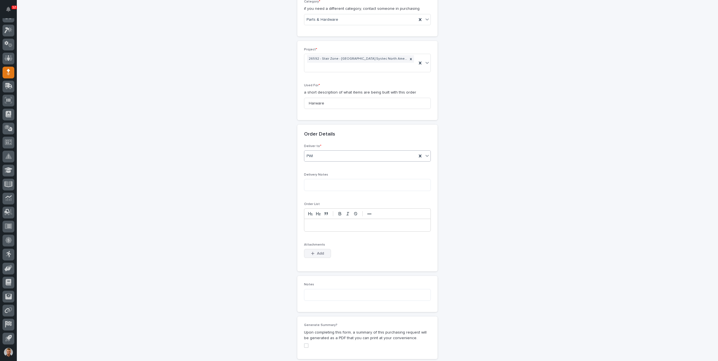
click at [317, 251] on span "Add" at bounding box center [320, 253] width 7 height 5
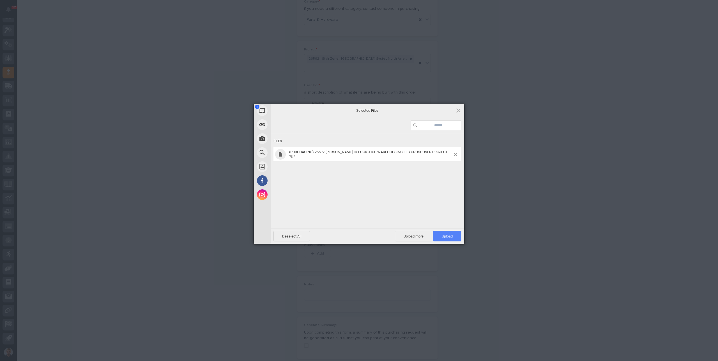
click at [447, 234] on span "Upload 1" at bounding box center [447, 236] width 28 height 11
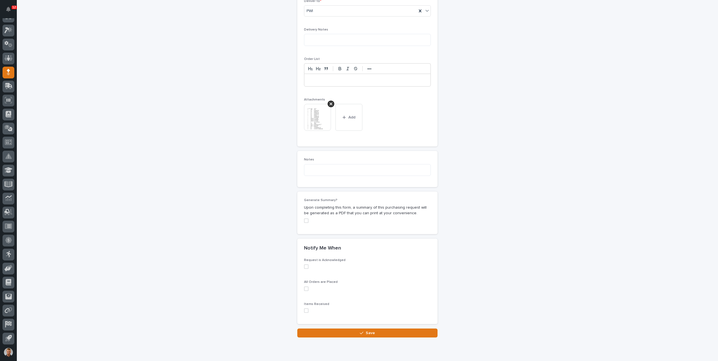
scroll to position [388, 0]
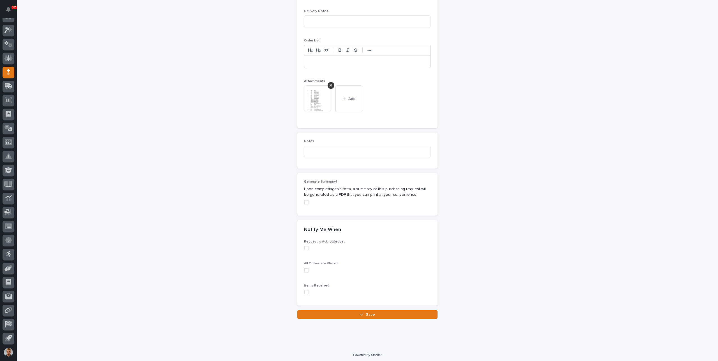
click at [305, 246] on span at bounding box center [306, 248] width 4 height 4
click at [304, 268] on span at bounding box center [306, 270] width 4 height 4
click at [306, 290] on span at bounding box center [306, 292] width 4 height 4
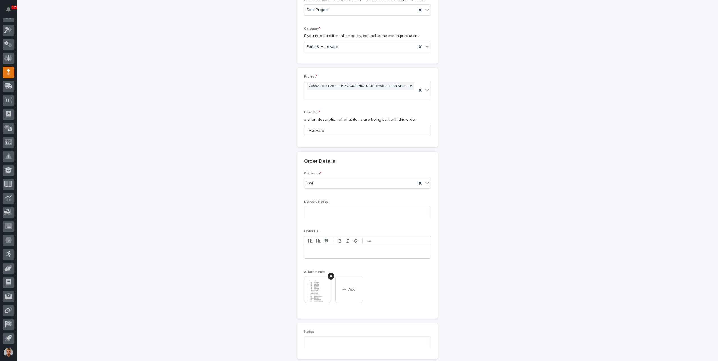
scroll to position [0, 0]
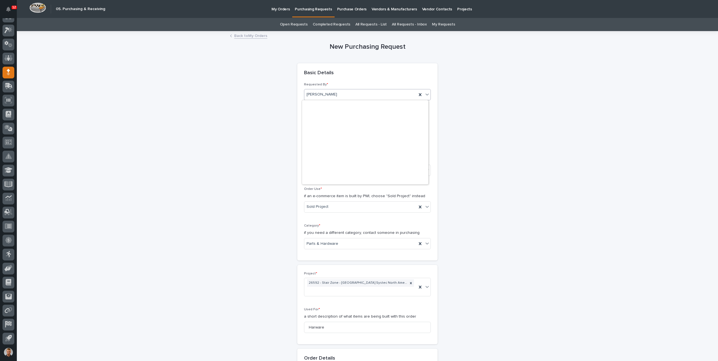
click at [334, 93] on div "Tyler Hartsough" at bounding box center [360, 94] width 112 height 9
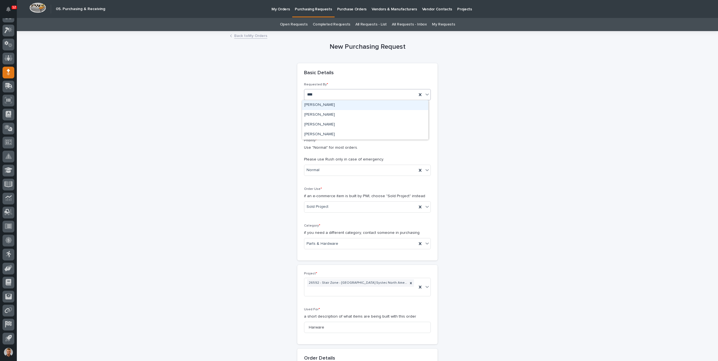
type input "*****"
click at [328, 103] on div "[PERSON_NAME]" at bounding box center [365, 105] width 126 height 10
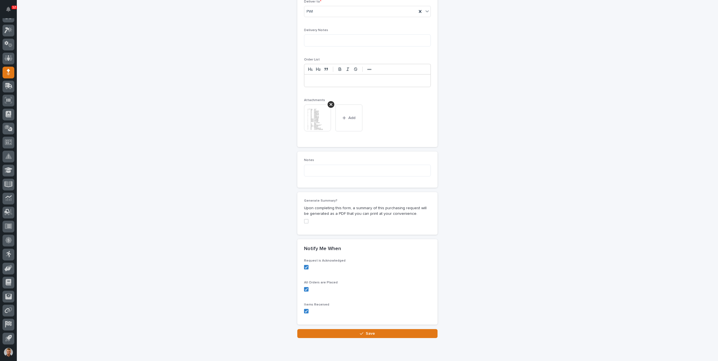
drag, startPoint x: 397, startPoint y: 277, endPoint x: 391, endPoint y: 290, distance: 14.6
click at [392, 287] on div "All Orders are Placed" at bounding box center [367, 288] width 127 height 15
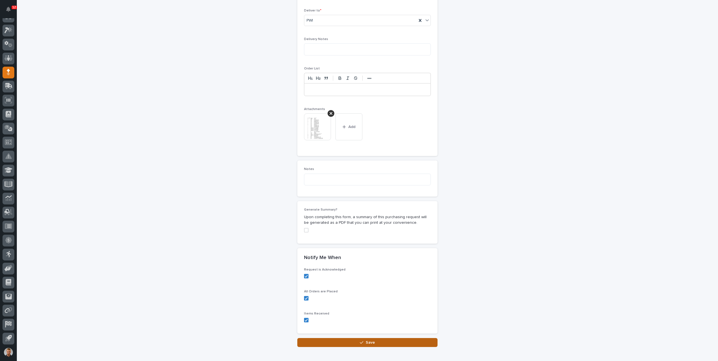
click at [382, 342] on button "Save" at bounding box center [367, 343] width 140 height 9
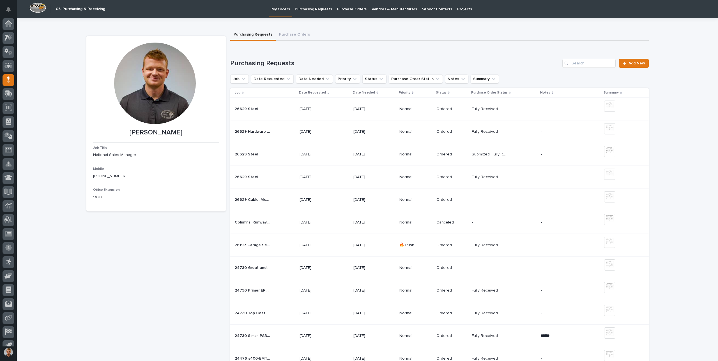
scroll to position [8, 0]
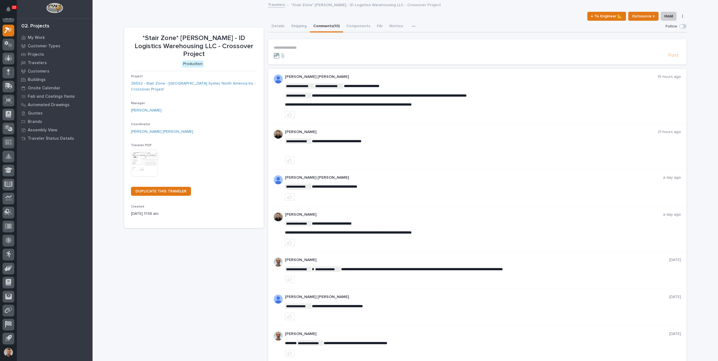
click at [312, 48] on p "**********" at bounding box center [477, 47] width 407 height 5
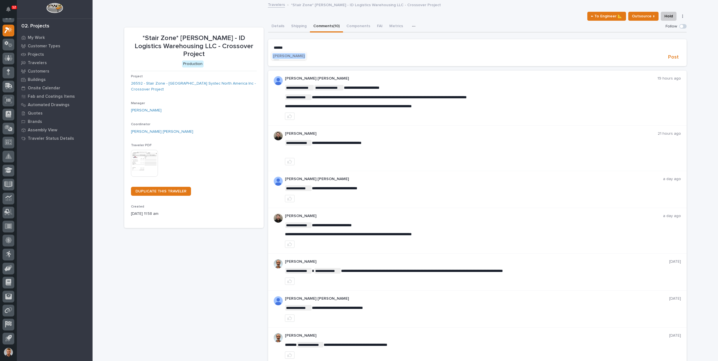
click at [289, 59] on div "[PERSON_NAME]" at bounding box center [288, 55] width 35 height 7
drag, startPoint x: 292, startPoint y: 57, endPoint x: 294, endPoint y: 56, distance: 3.0
click at [292, 57] on span "[PERSON_NAME]" at bounding box center [288, 56] width 31 height 4
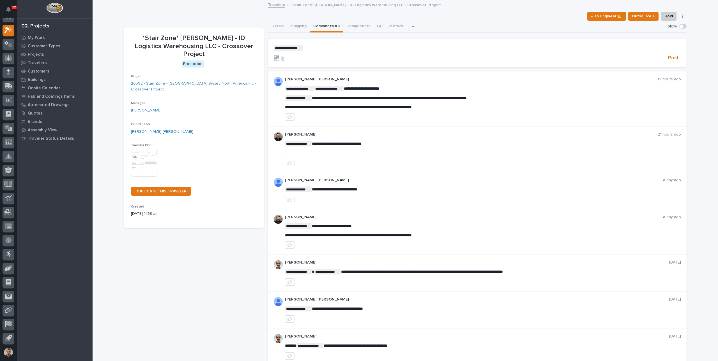
click at [309, 50] on p "**********" at bounding box center [477, 48] width 407 height 6
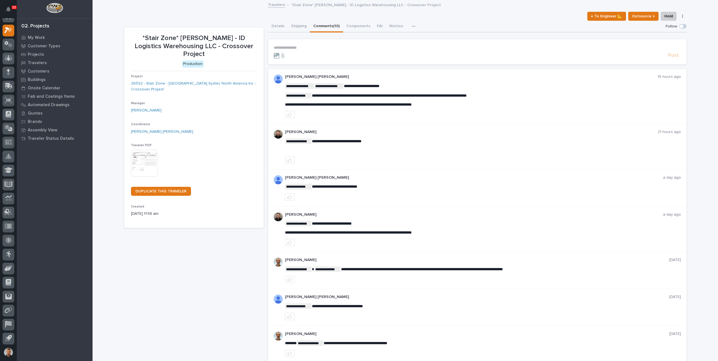
click at [303, 50] on p "**********" at bounding box center [477, 47] width 407 height 5
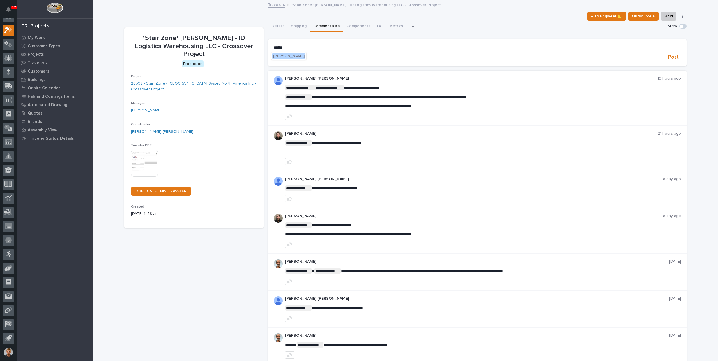
click at [294, 56] on span "[PERSON_NAME]" at bounding box center [288, 56] width 31 height 4
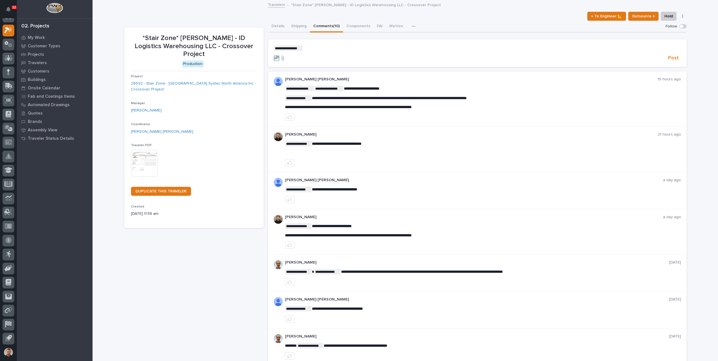
click at [310, 51] on p "**********" at bounding box center [477, 48] width 407 height 6
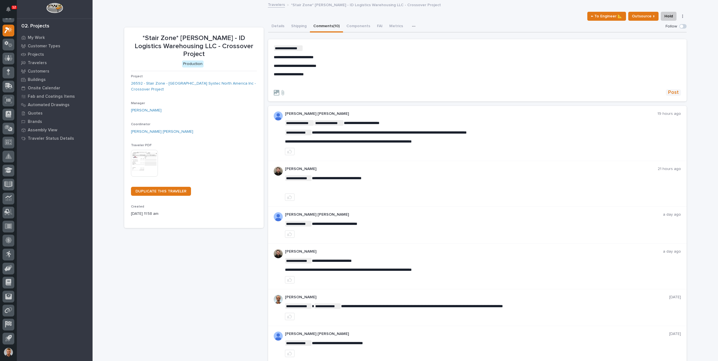
click at [670, 91] on span "Post" at bounding box center [673, 92] width 11 height 6
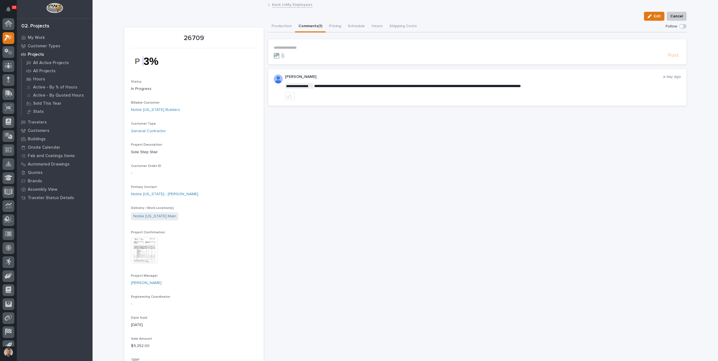
click at [278, 5] on link "Back to My Employees" at bounding box center [292, 4] width 40 height 6
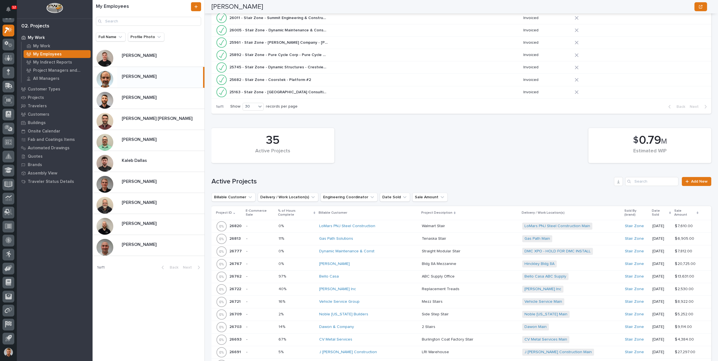
scroll to position [224, 0]
click at [638, 180] on input "Search" at bounding box center [651, 180] width 53 height 9
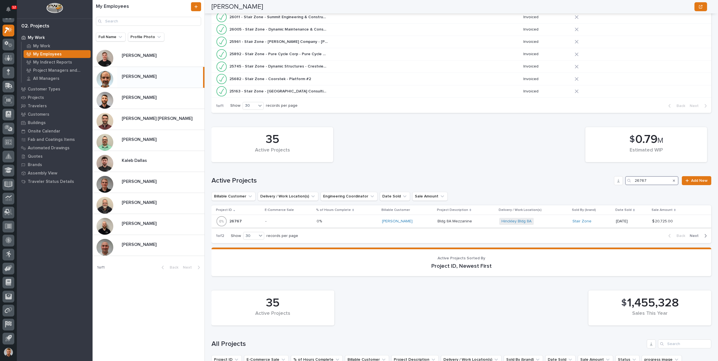
type input "26767"
click at [353, 222] on p at bounding box center [347, 221] width 61 height 5
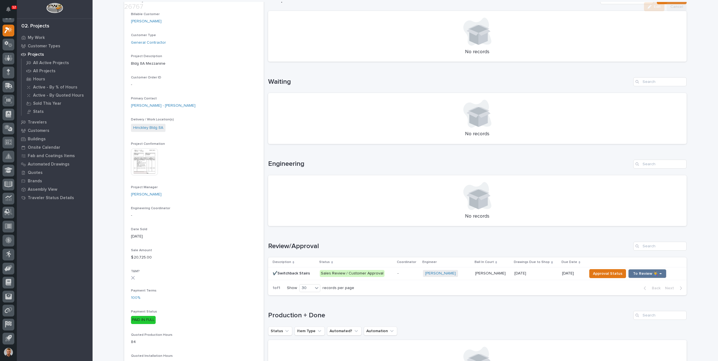
scroll to position [112, 0]
